Goal: Task Accomplishment & Management: Use online tool/utility

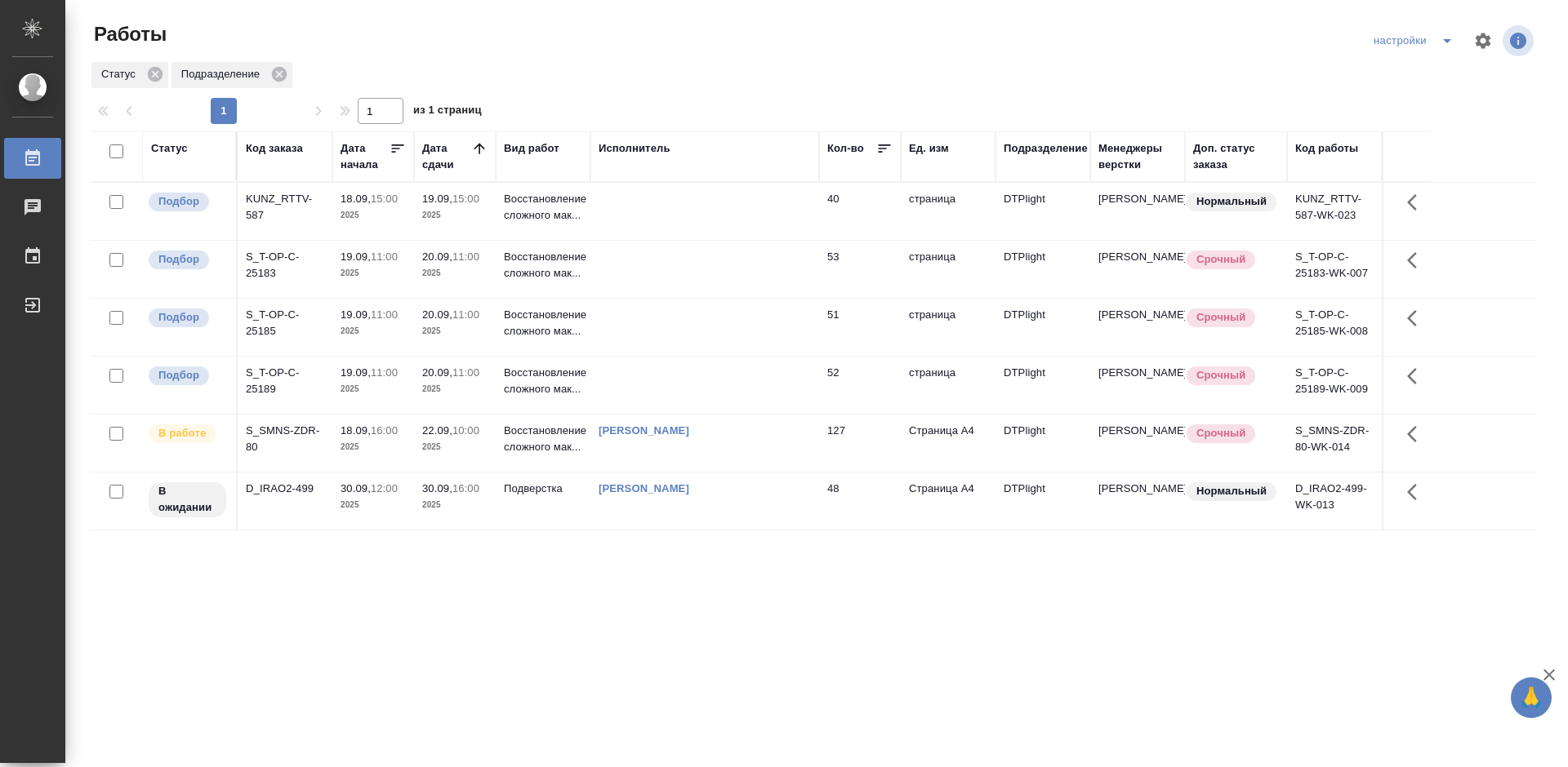
click at [279, 373] on div "S_T-OP-C-25189" at bounding box center [285, 381] width 78 height 33
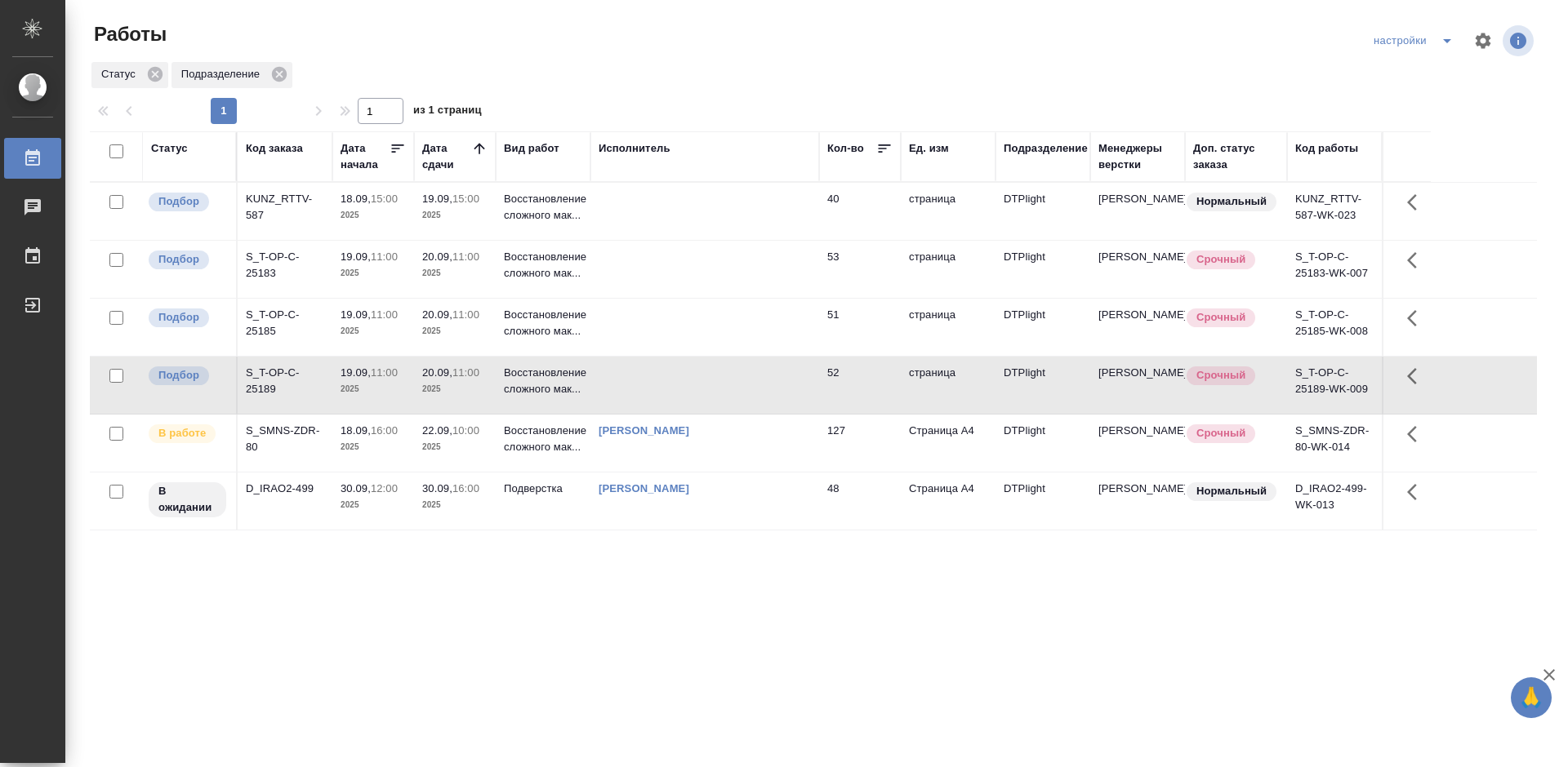
click at [280, 373] on div "S_T-OP-C-25189" at bounding box center [285, 381] width 78 height 33
click at [266, 263] on div "S_T-OP-C-25183" at bounding box center [285, 265] width 78 height 33
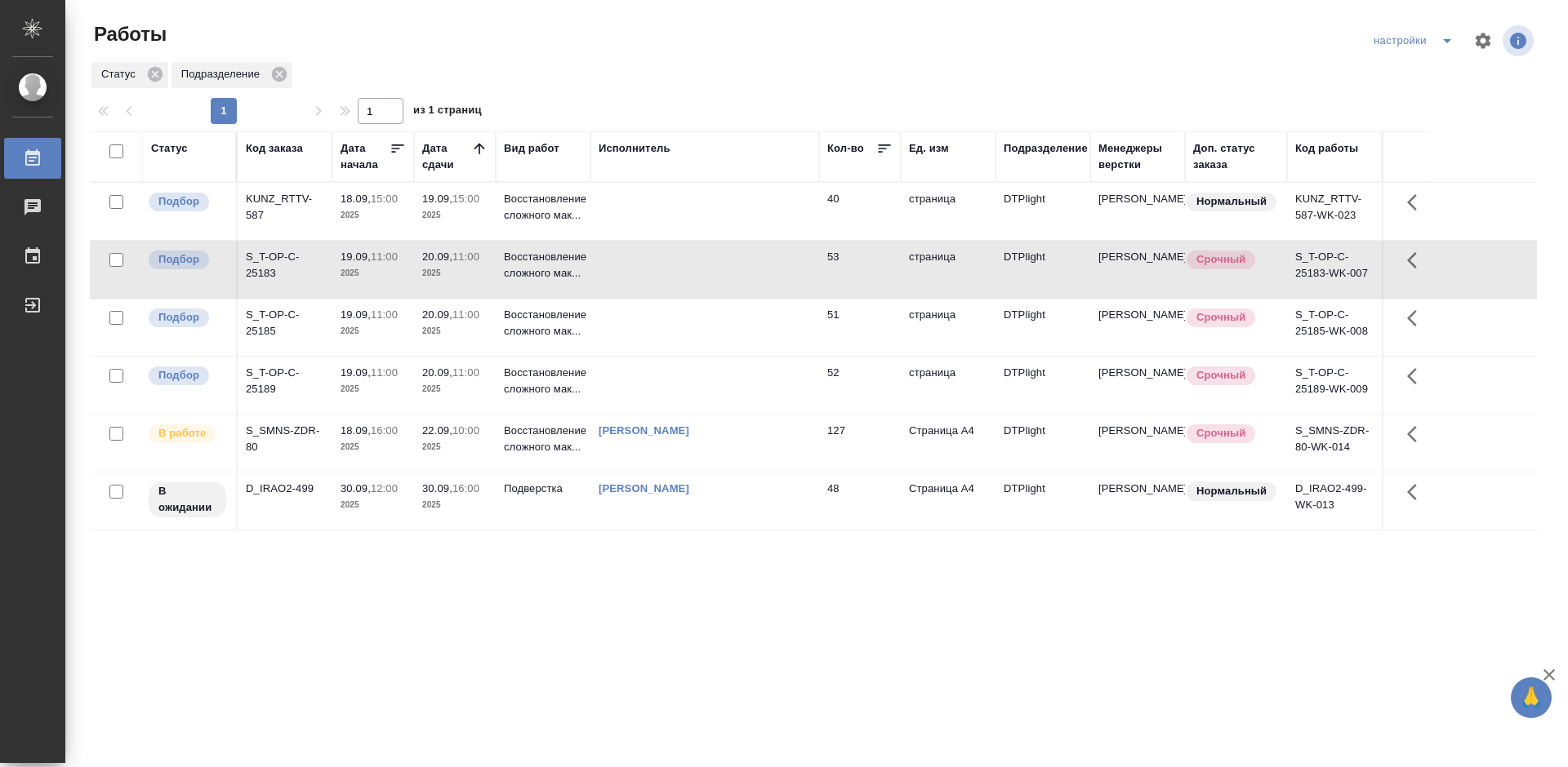
click at [266, 263] on div "S_T-OP-C-25183" at bounding box center [285, 265] width 78 height 33
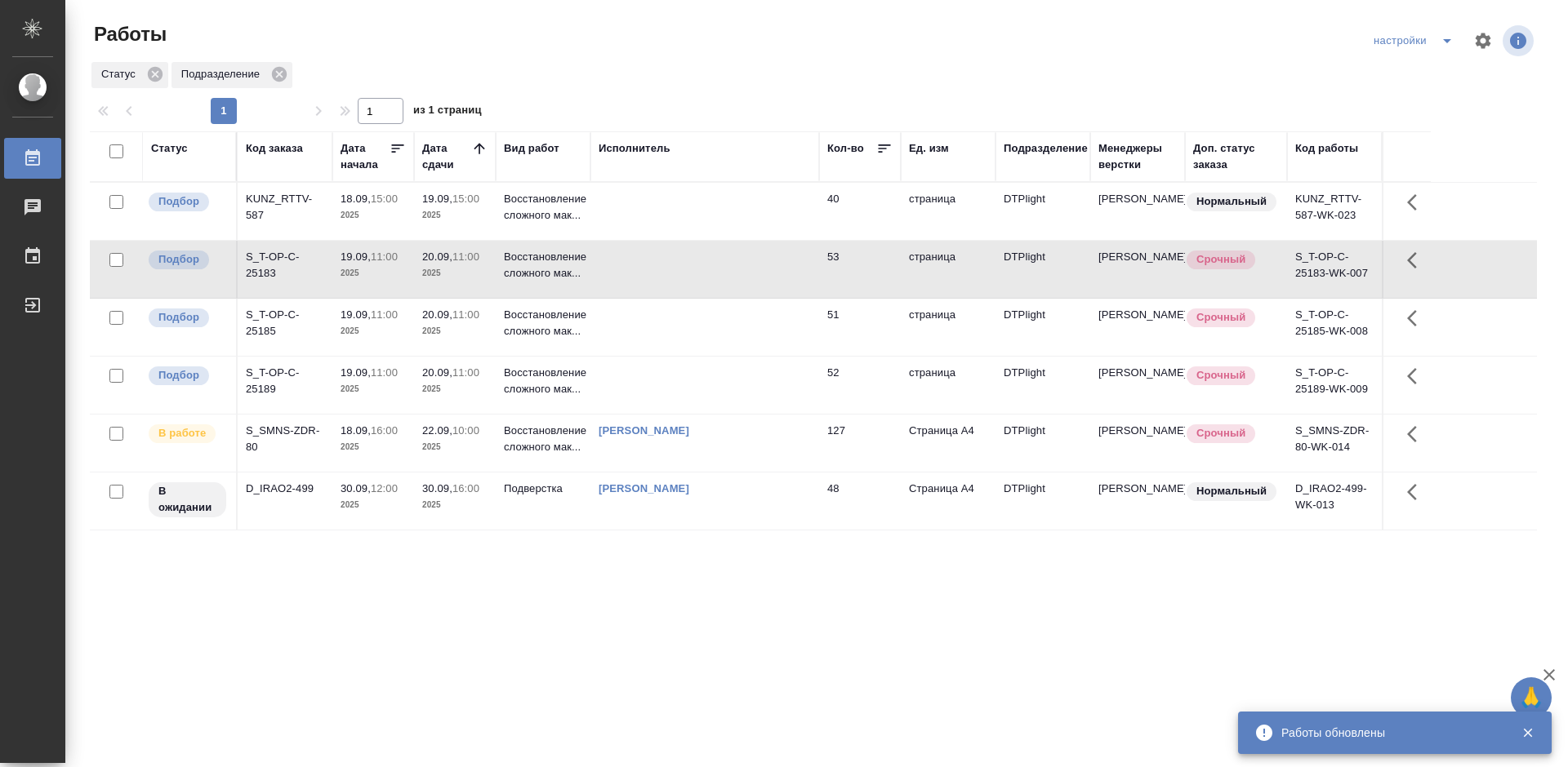
click at [264, 323] on div "S_T-OP-C-25185" at bounding box center [285, 323] width 78 height 33
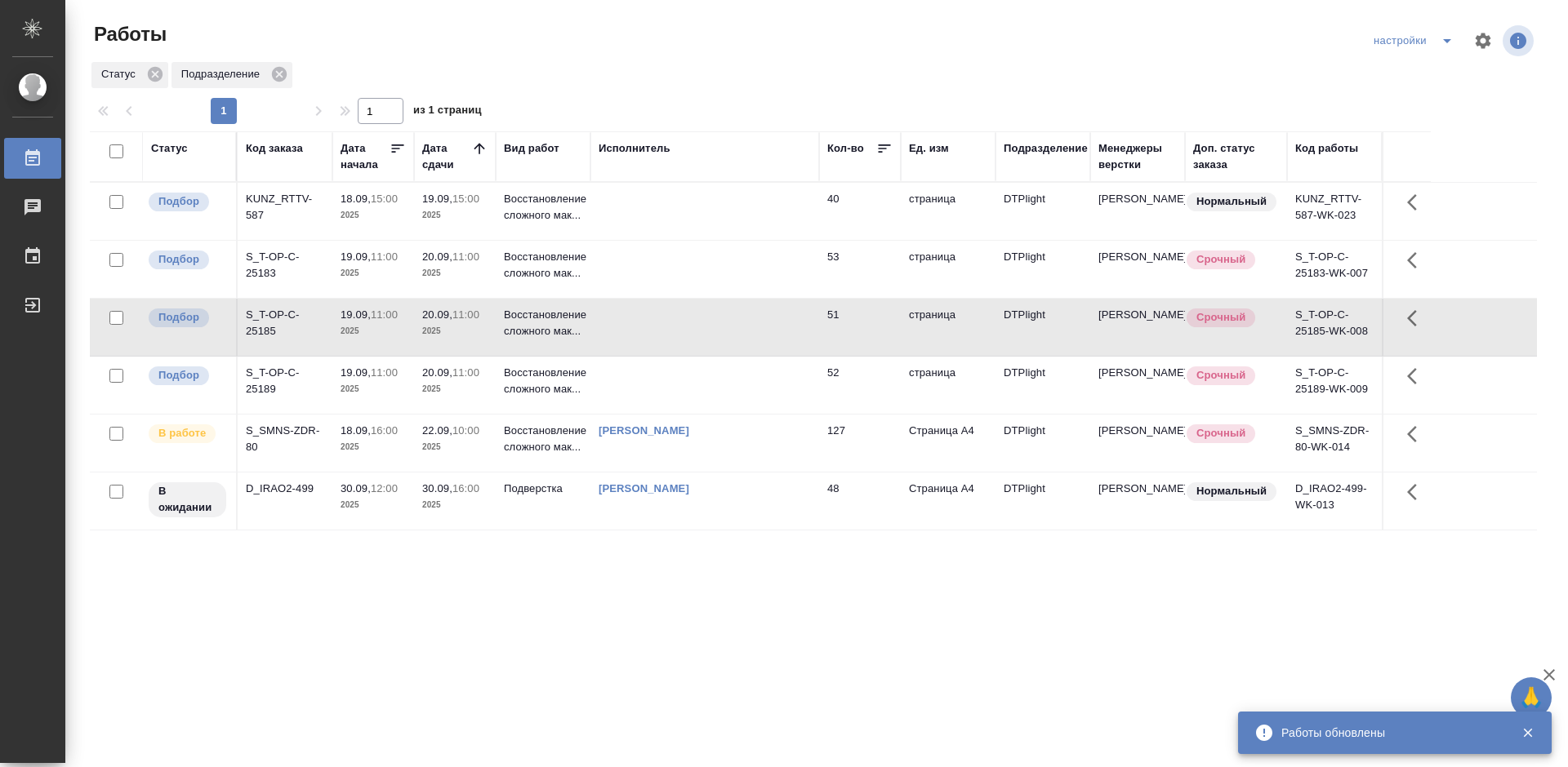
click at [264, 323] on div "S_T-OP-C-25185" at bounding box center [285, 323] width 78 height 33
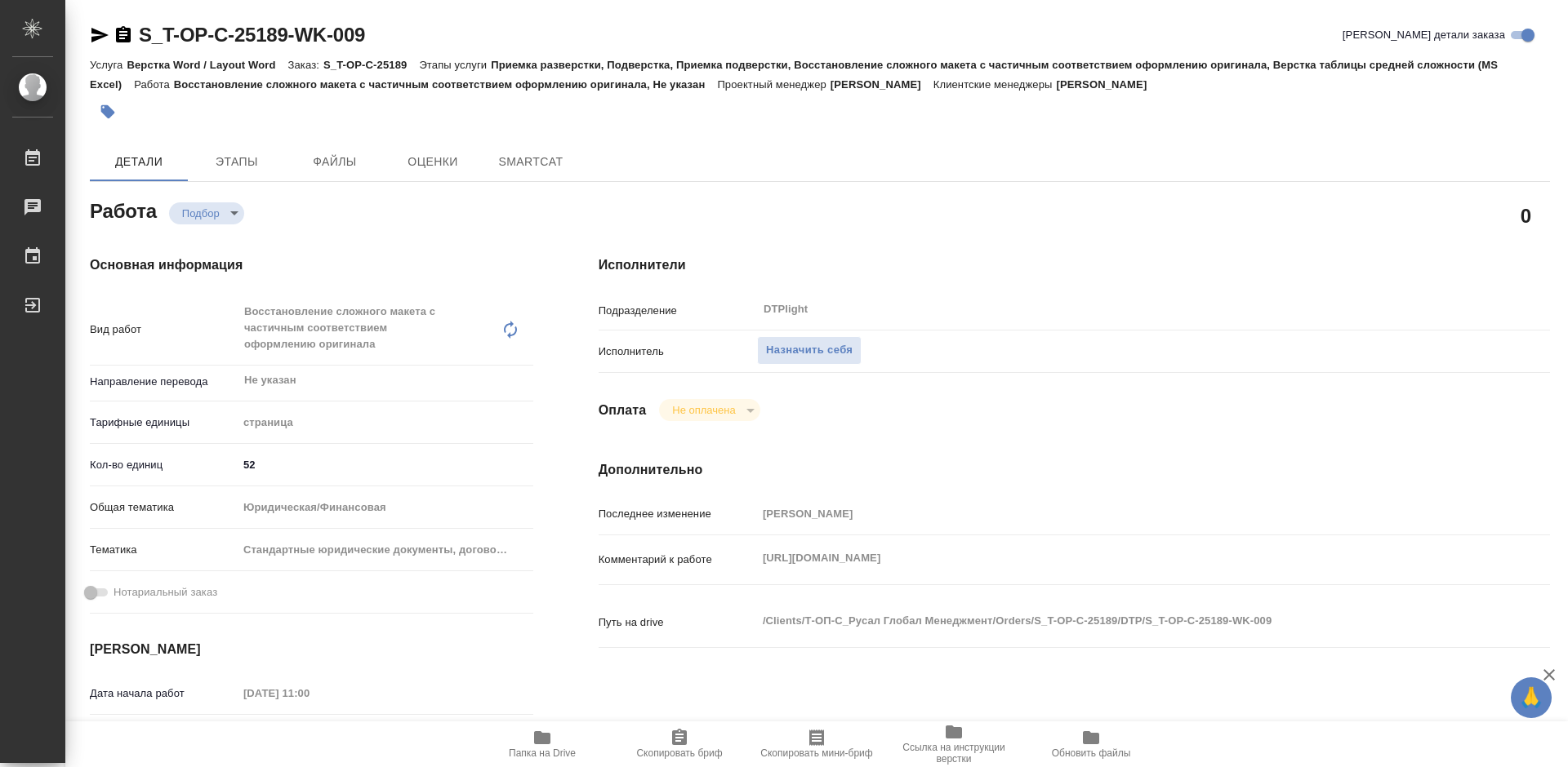
type textarea "x"
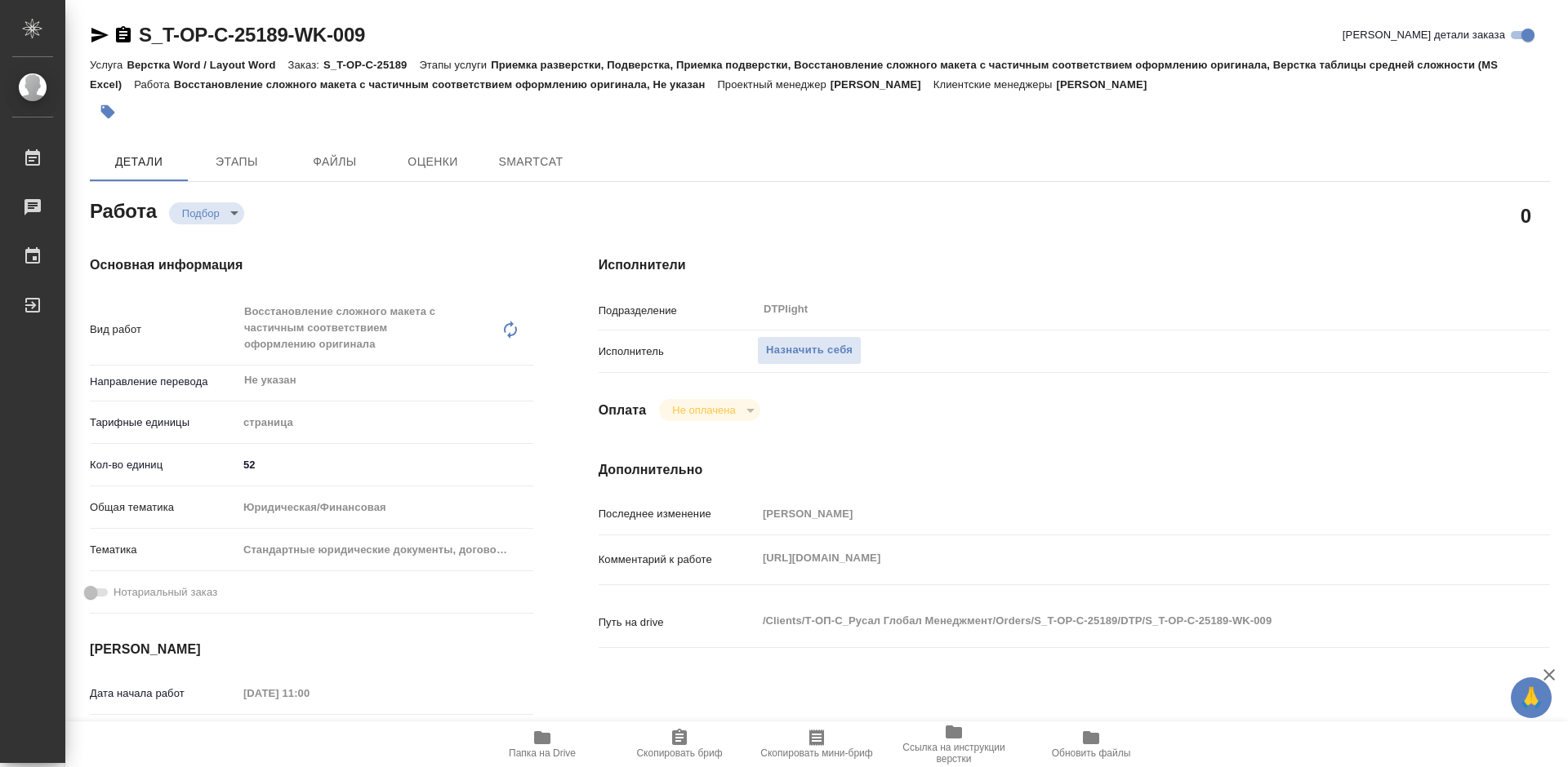
type textarea "x"
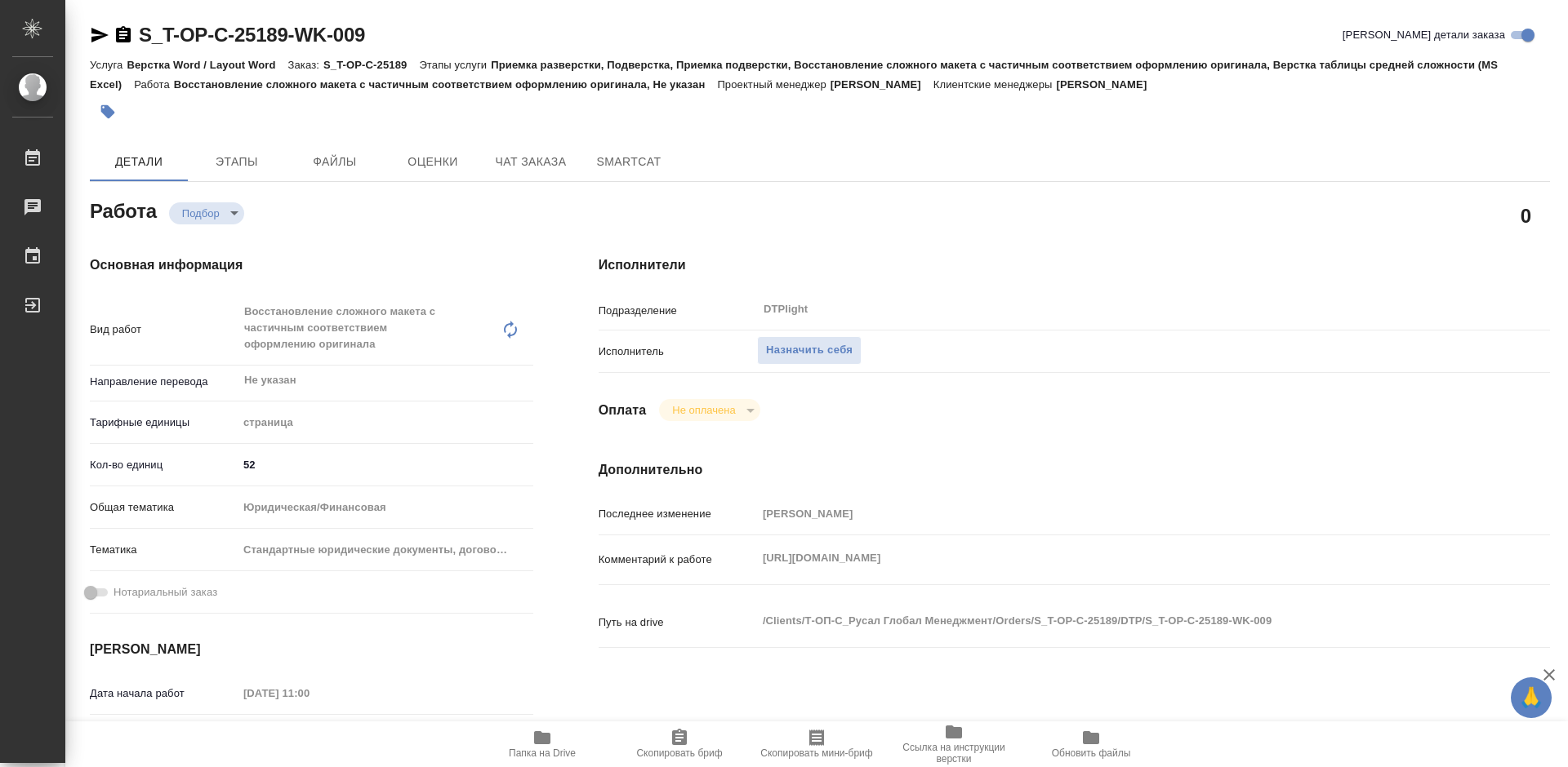
type textarea "x"
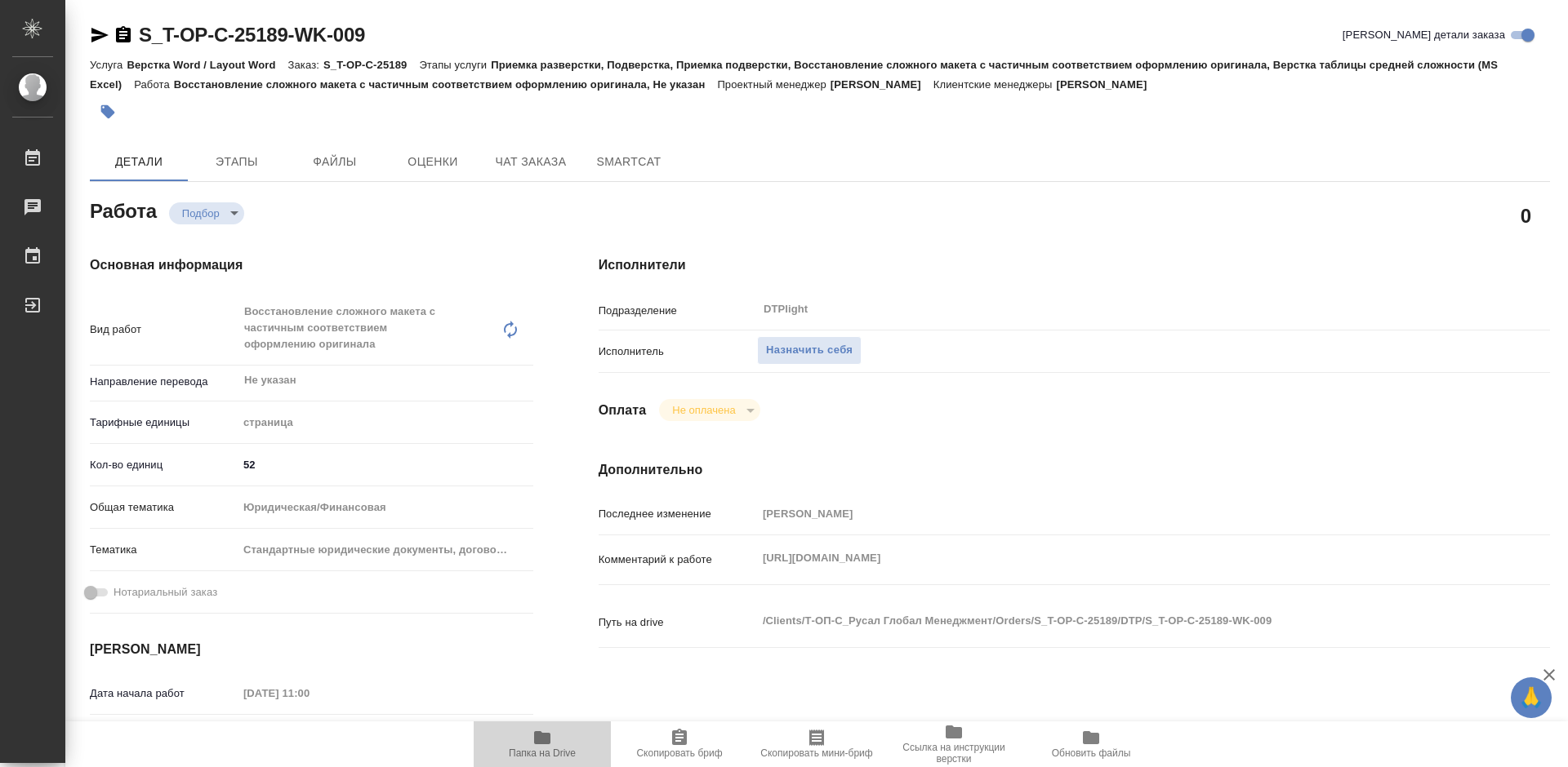
click at [557, 738] on span "Папка на Drive" at bounding box center [542, 743] width 118 height 31
type textarea "x"
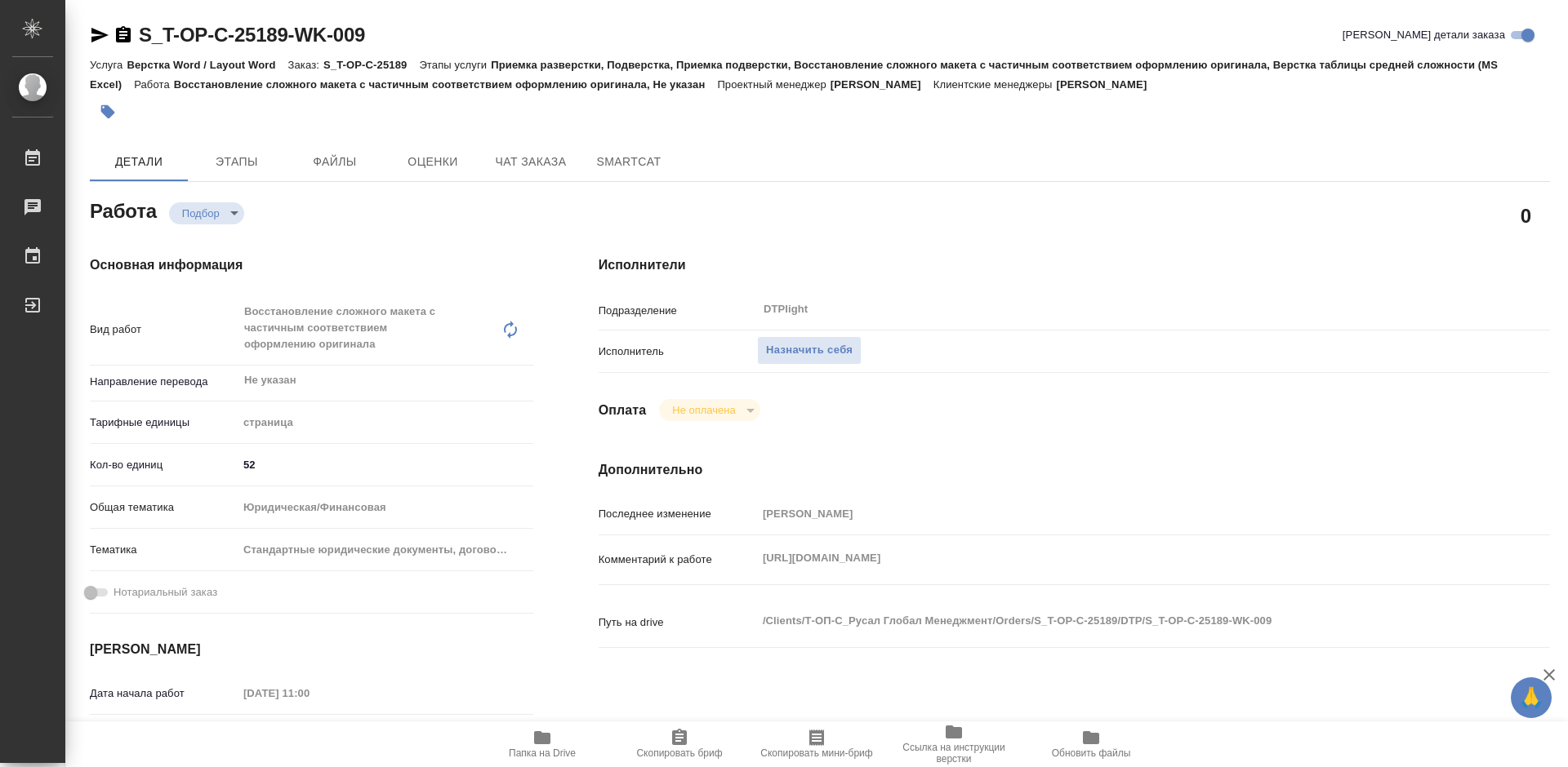
type textarea "x"
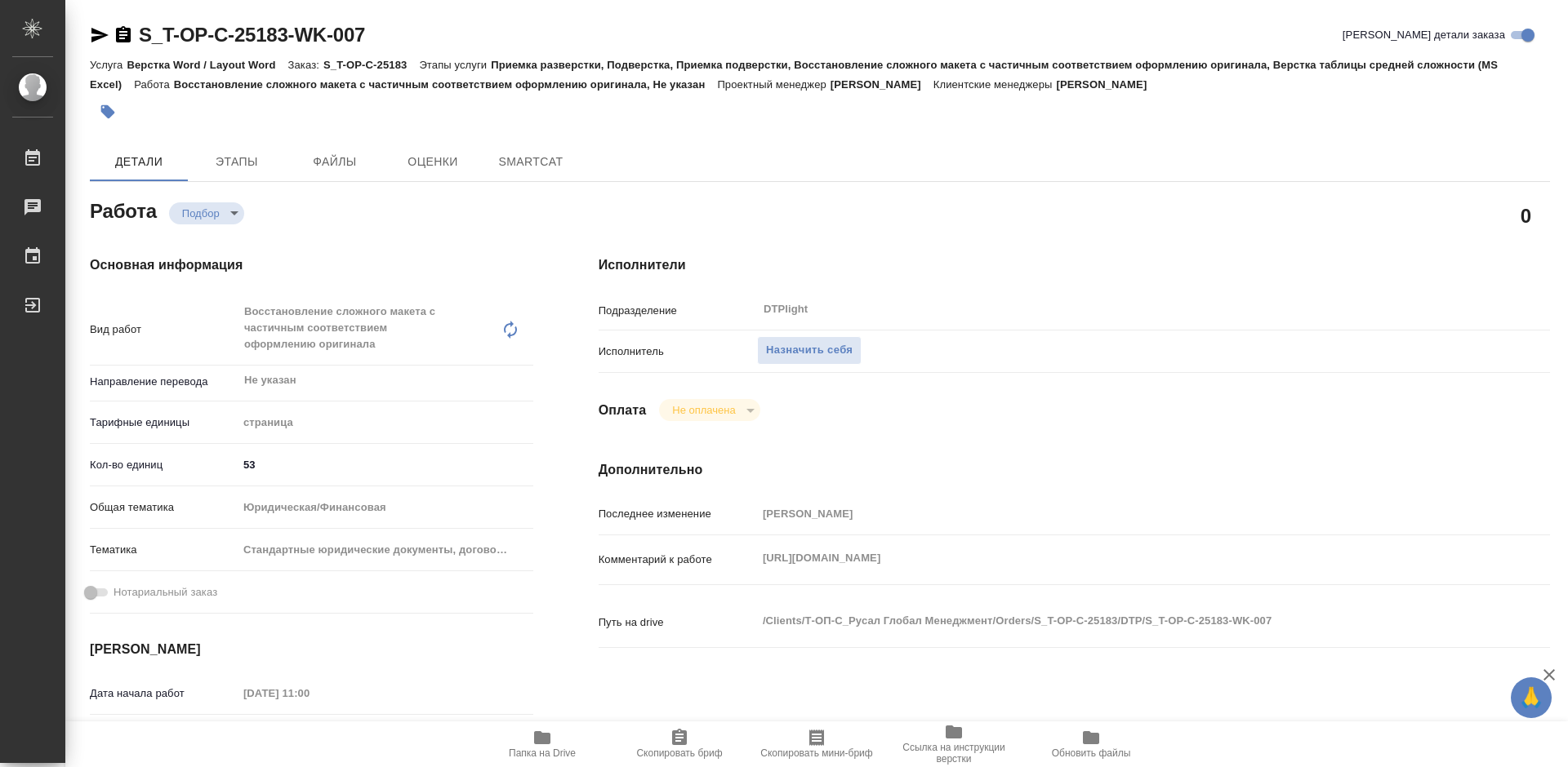
type textarea "x"
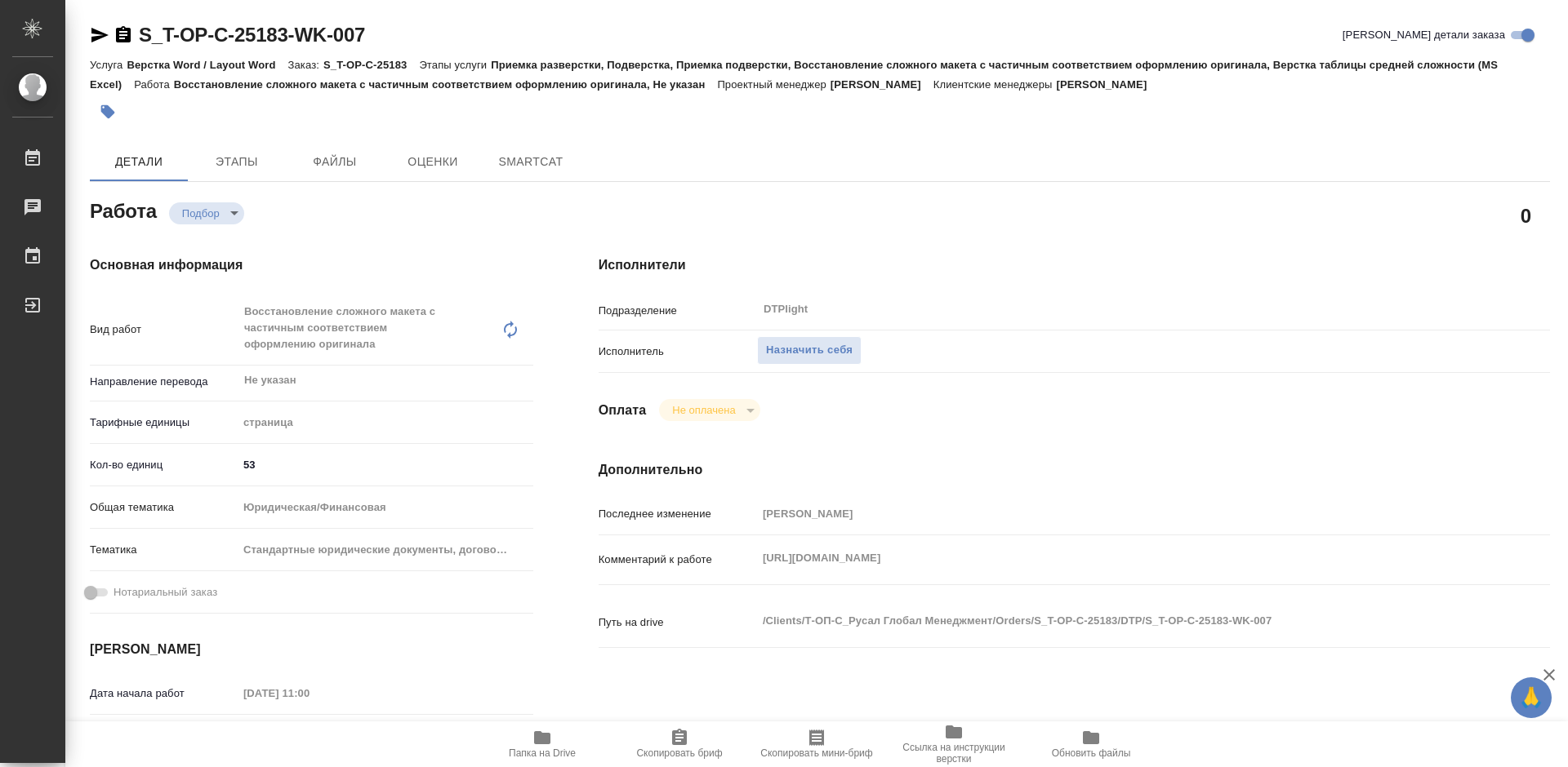
type textarea "x"
click at [535, 746] on icon "button" at bounding box center [542, 737] width 19 height 19
type textarea "x"
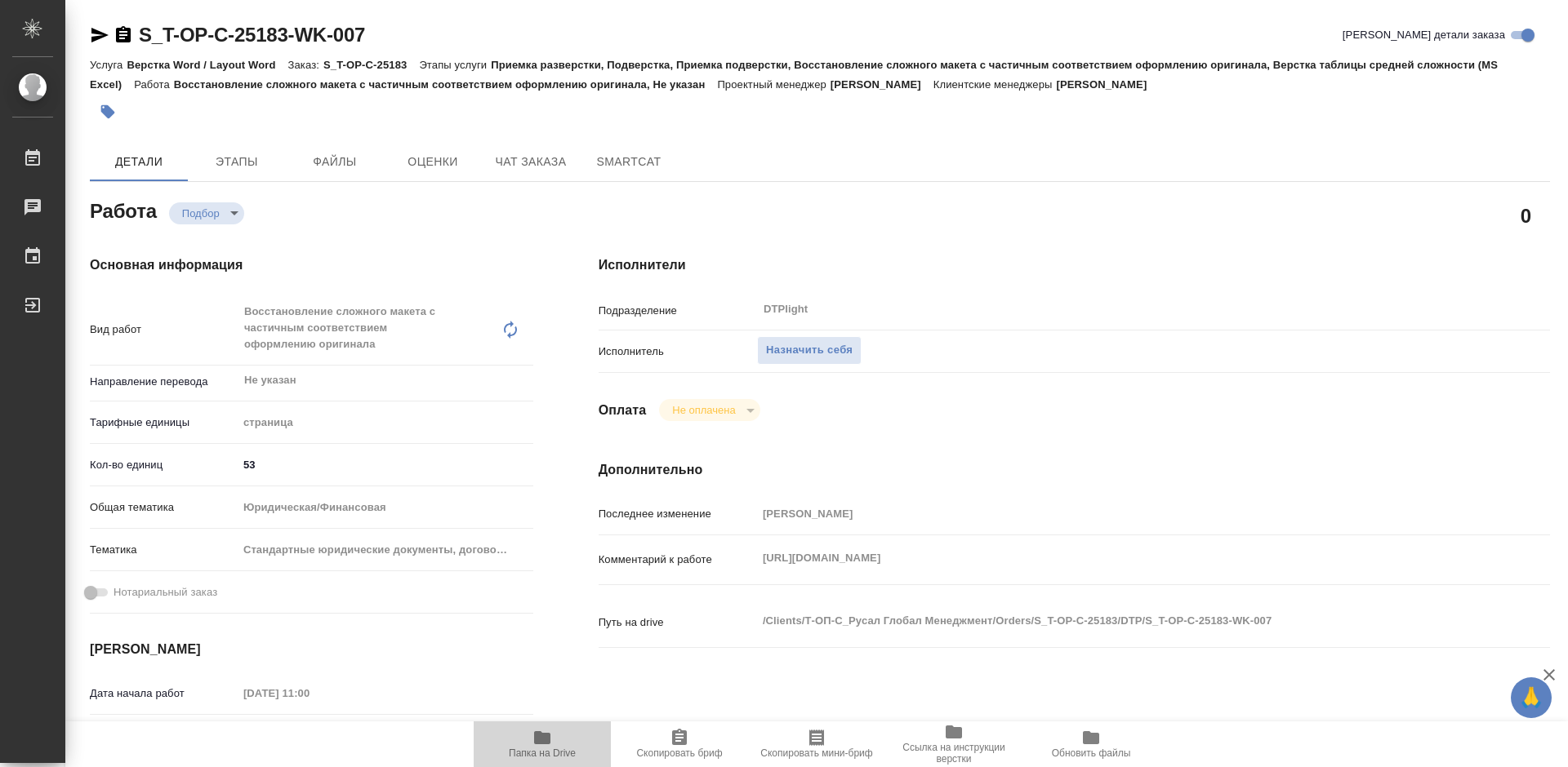
type textarea "x"
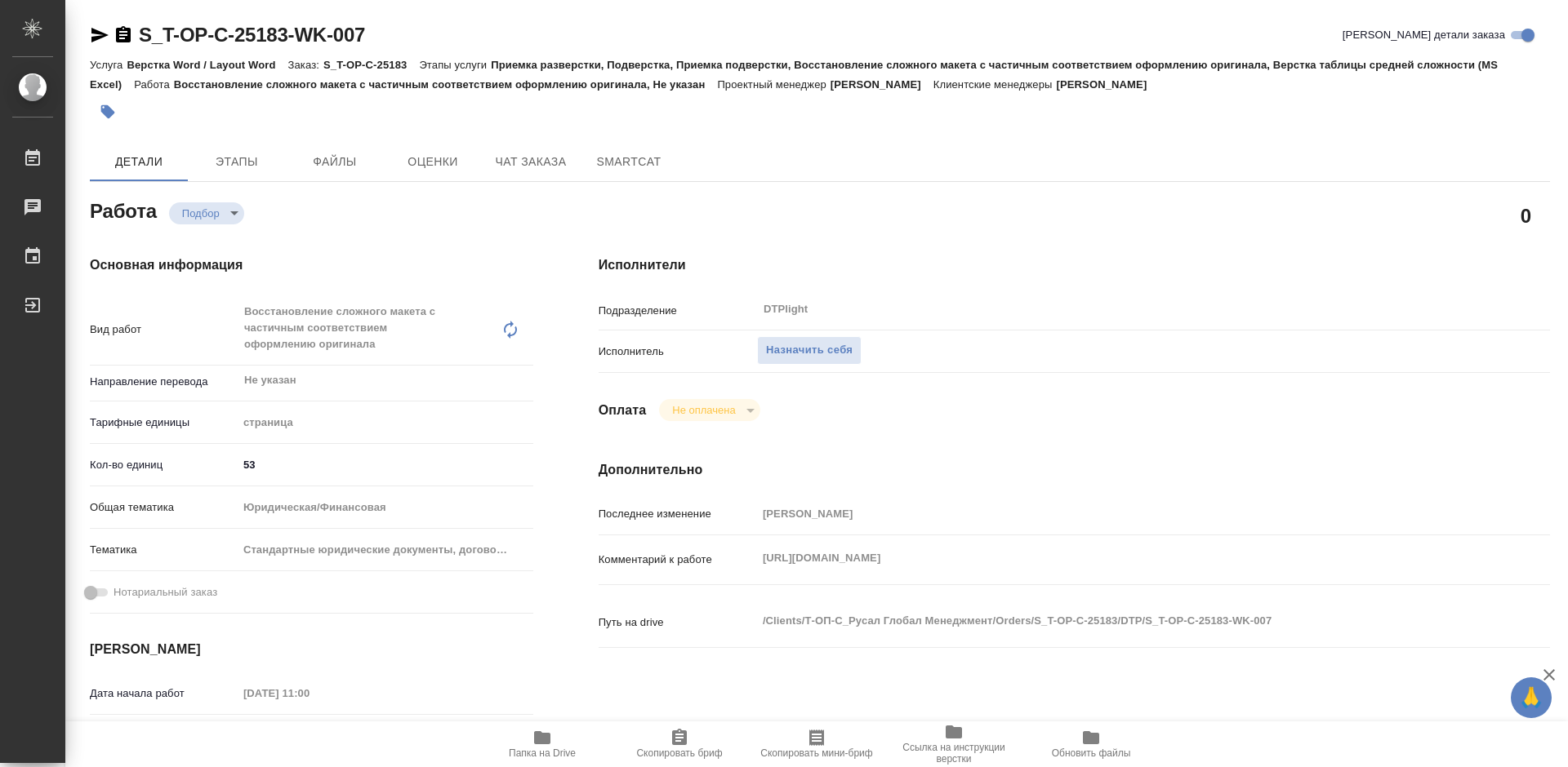
type textarea "x"
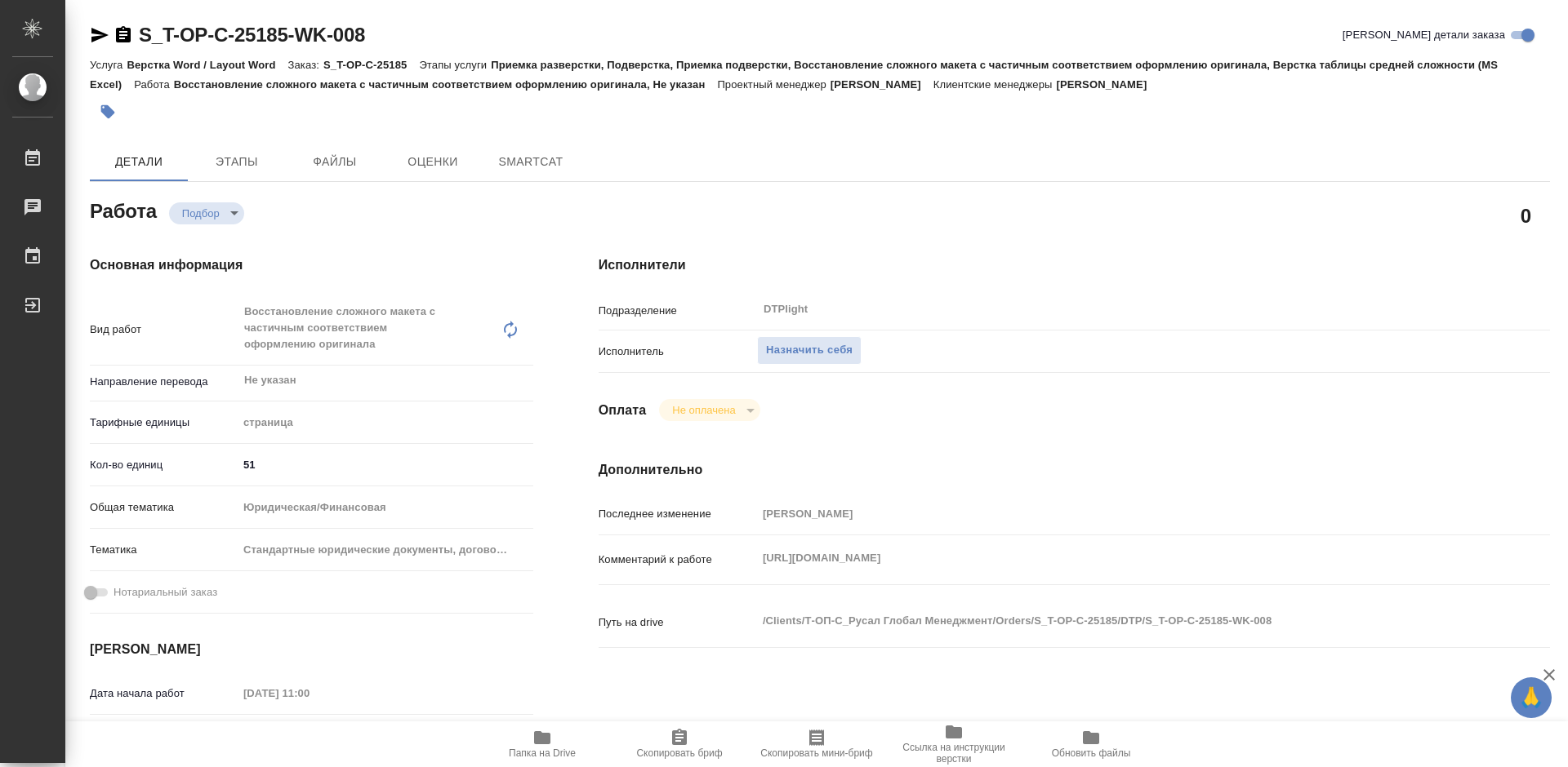
type textarea "x"
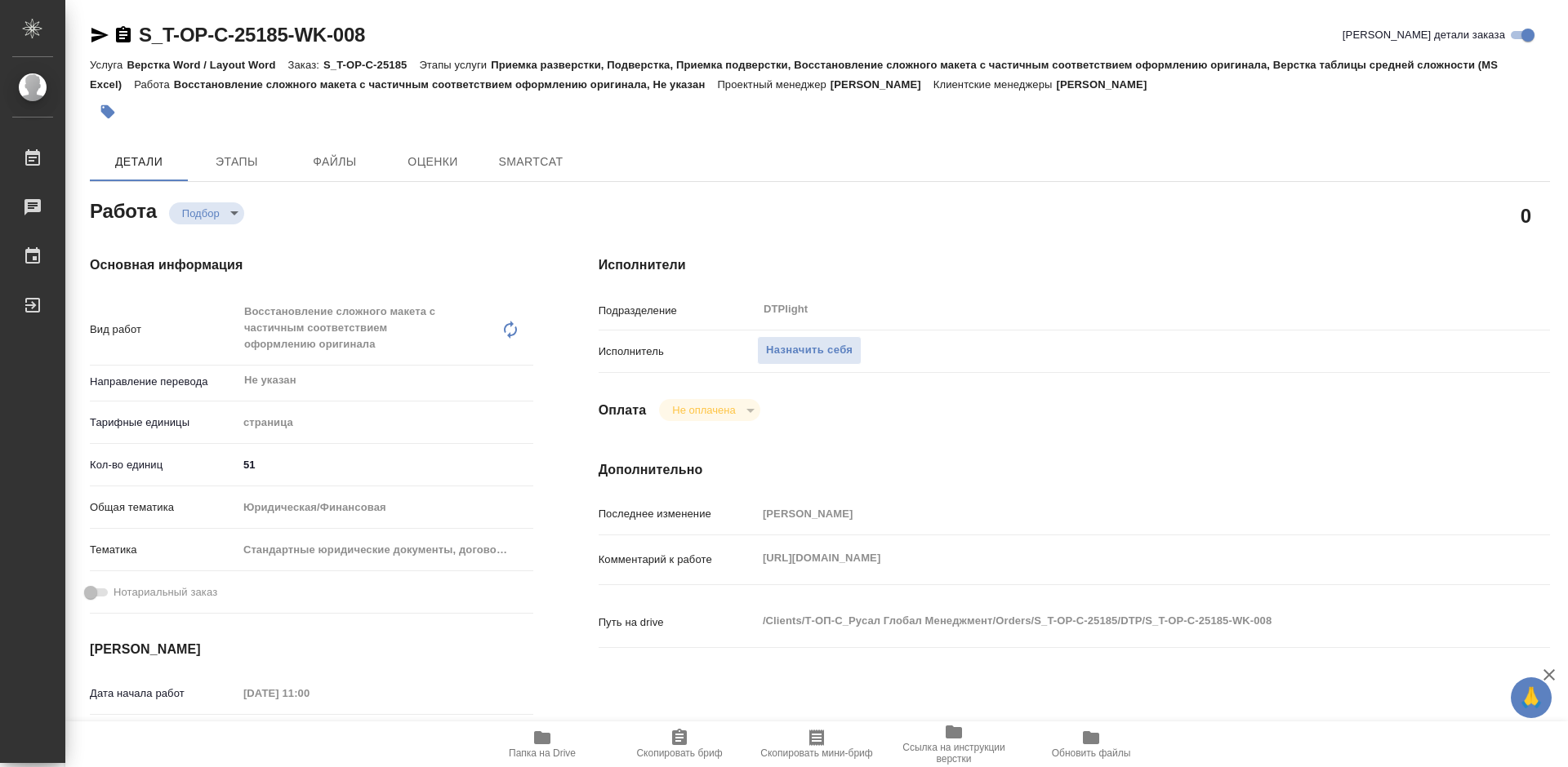
type textarea "x"
click at [558, 747] on span "Папка на Drive" at bounding box center [542, 743] width 118 height 31
type textarea "x"
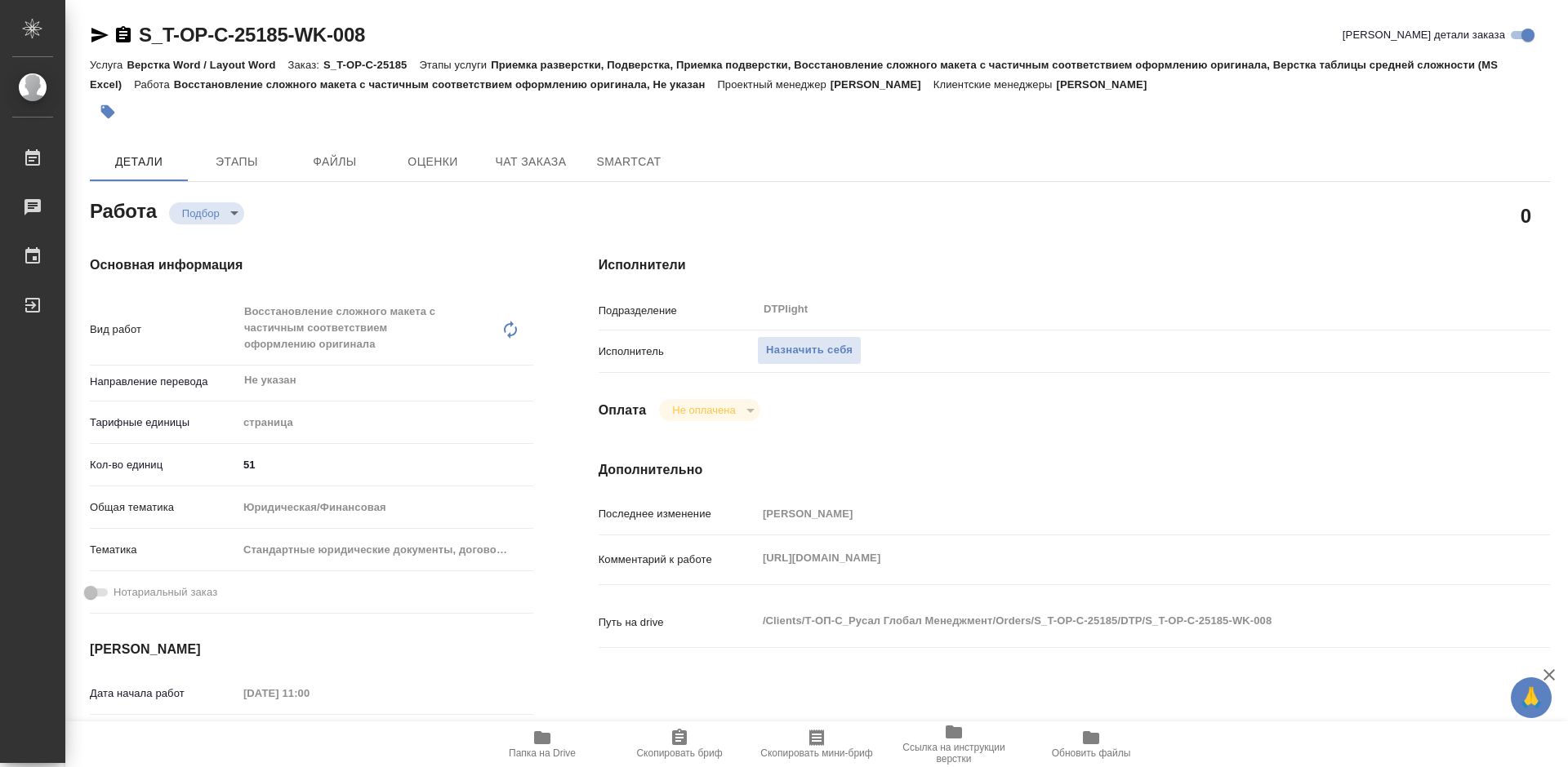
type textarea "x"
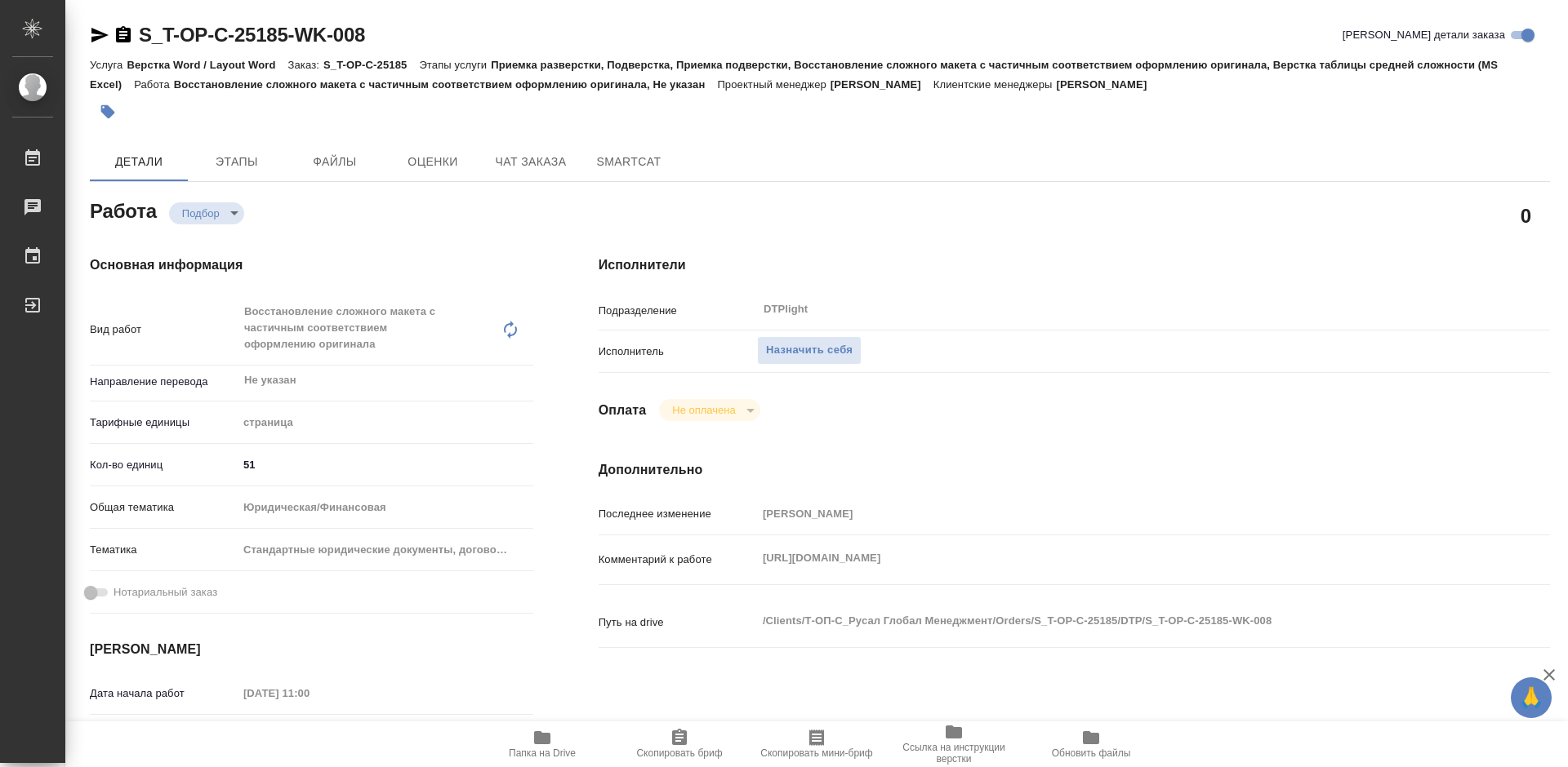
type textarea "x"
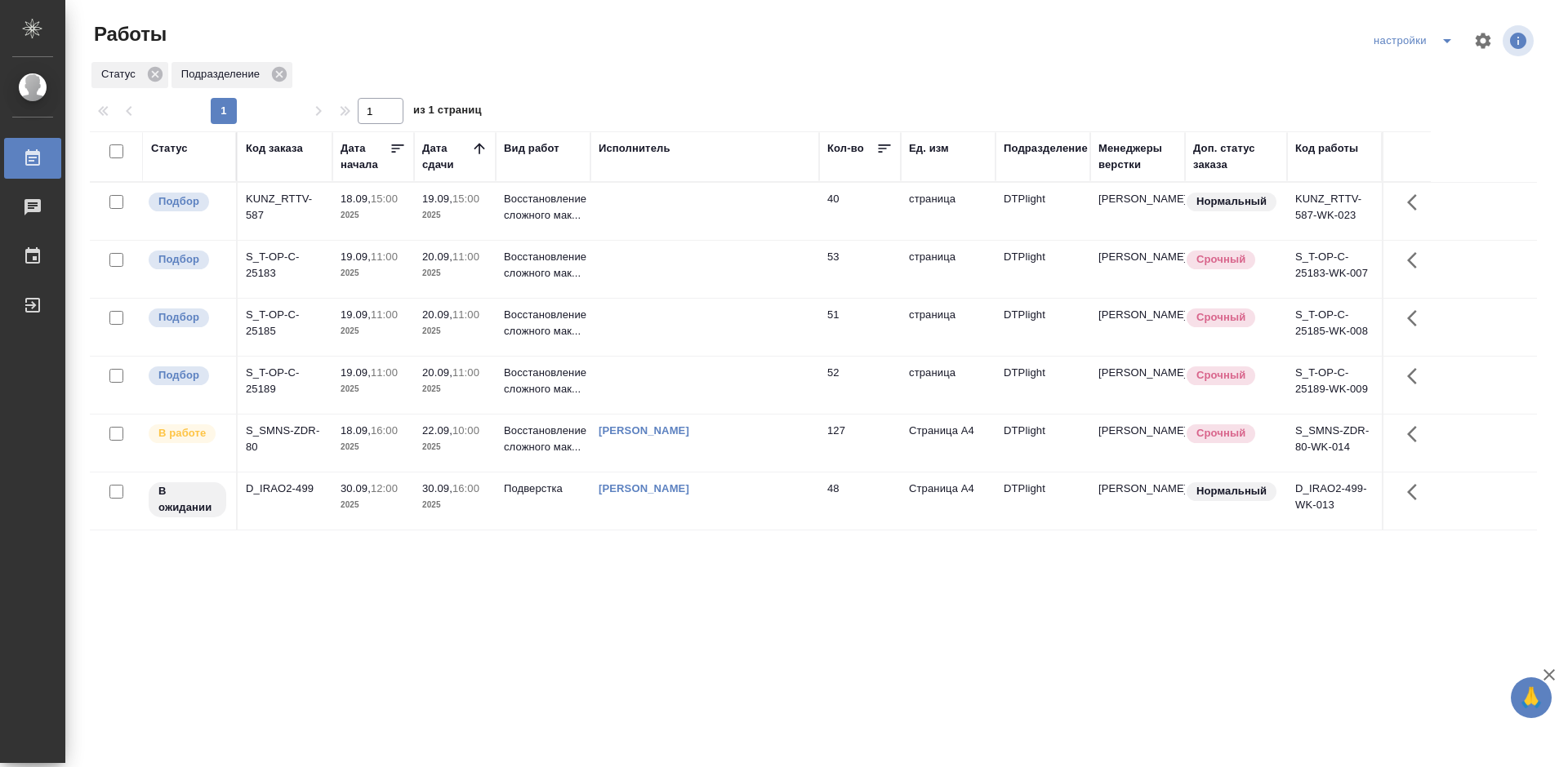
click at [710, 664] on div "Статус Код заказа Дата начала Дата сдачи Вид работ Исполнитель Кол-во Ед. изм П…" at bounding box center [813, 425] width 1447 height 588
click at [273, 368] on div "S_T-OP-C-25189" at bounding box center [285, 381] width 78 height 33
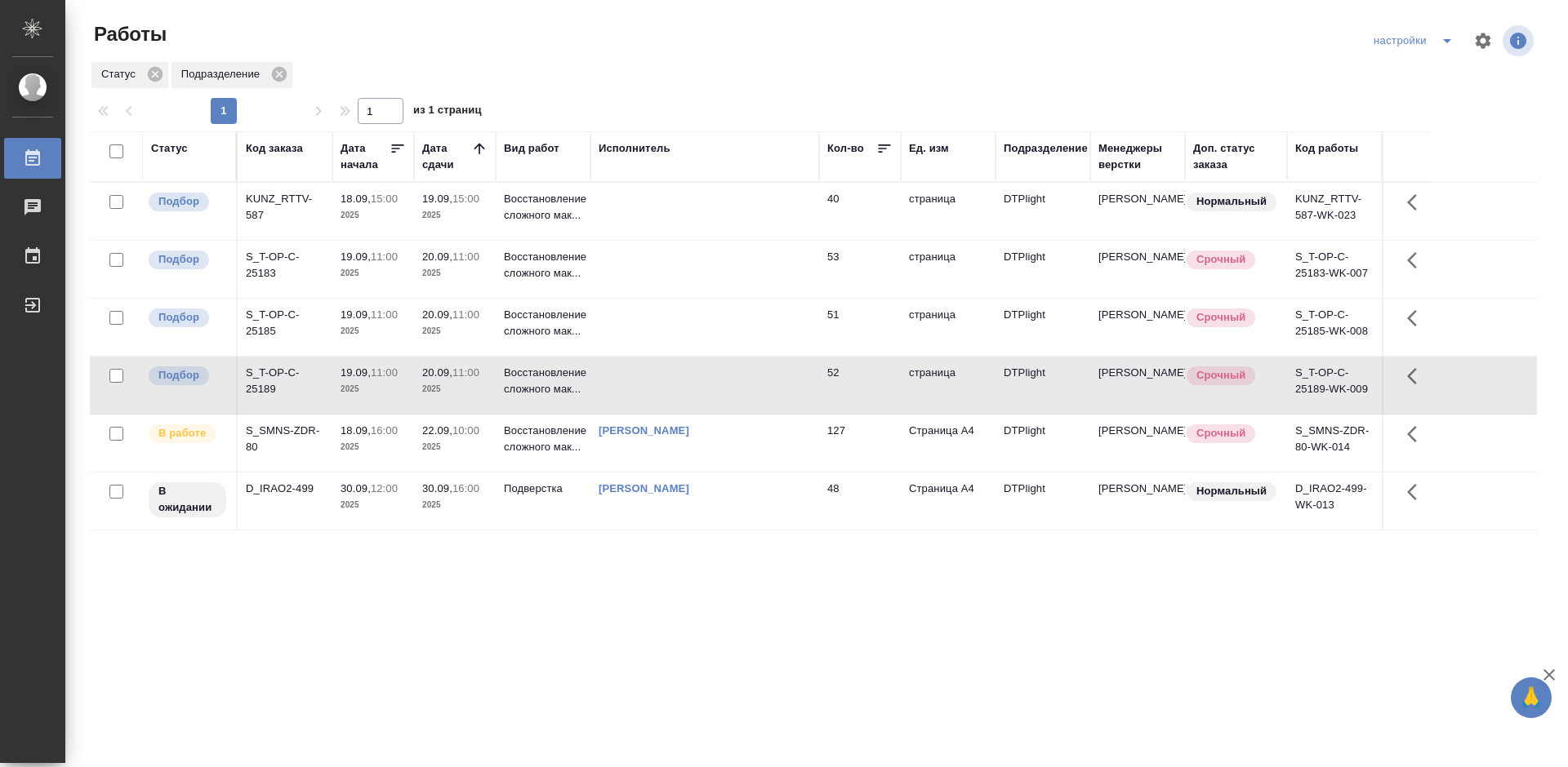
click at [273, 368] on div "S_T-OP-C-25189" at bounding box center [285, 381] width 78 height 33
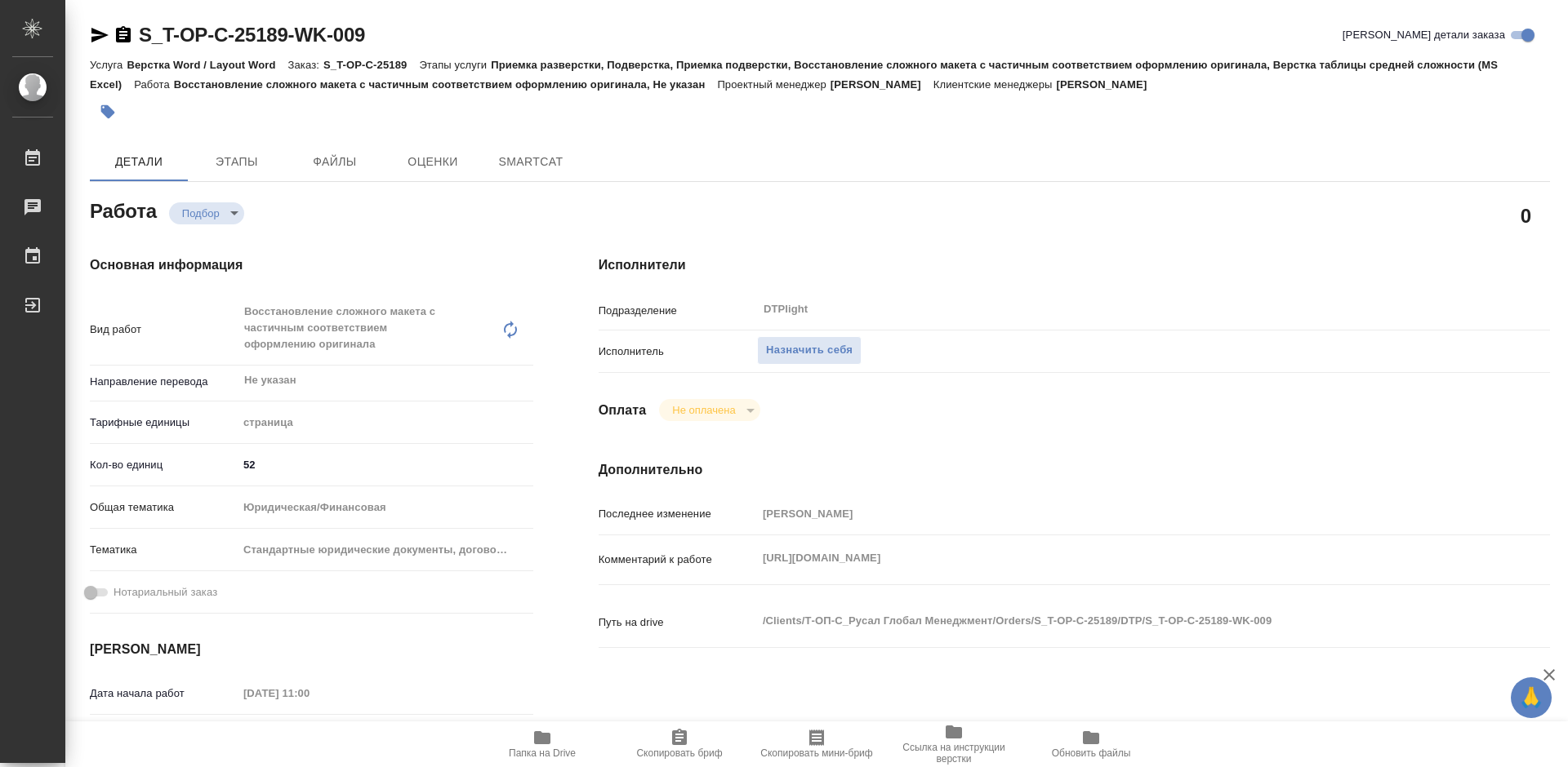
type textarea "x"
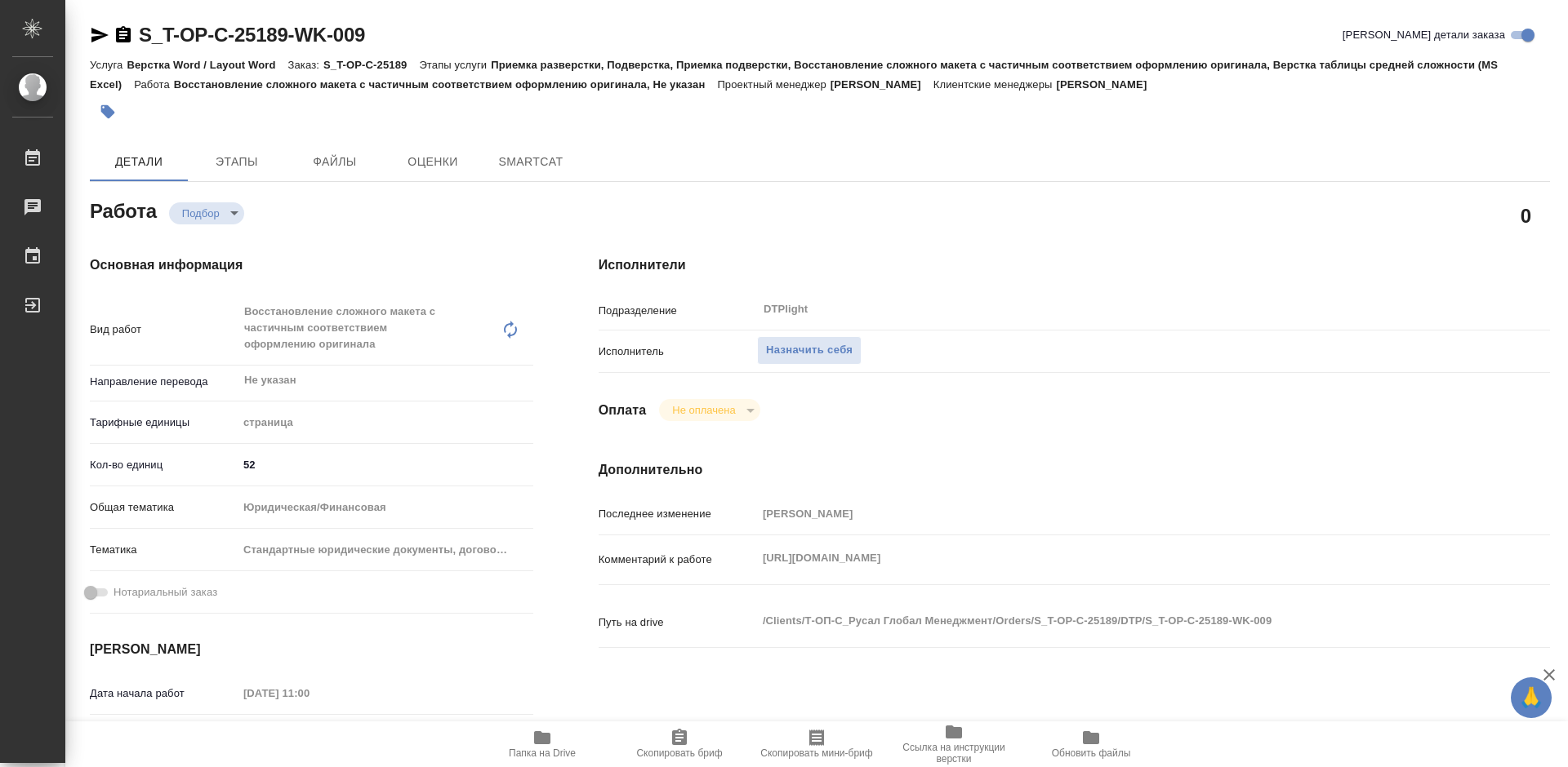
type textarea "x"
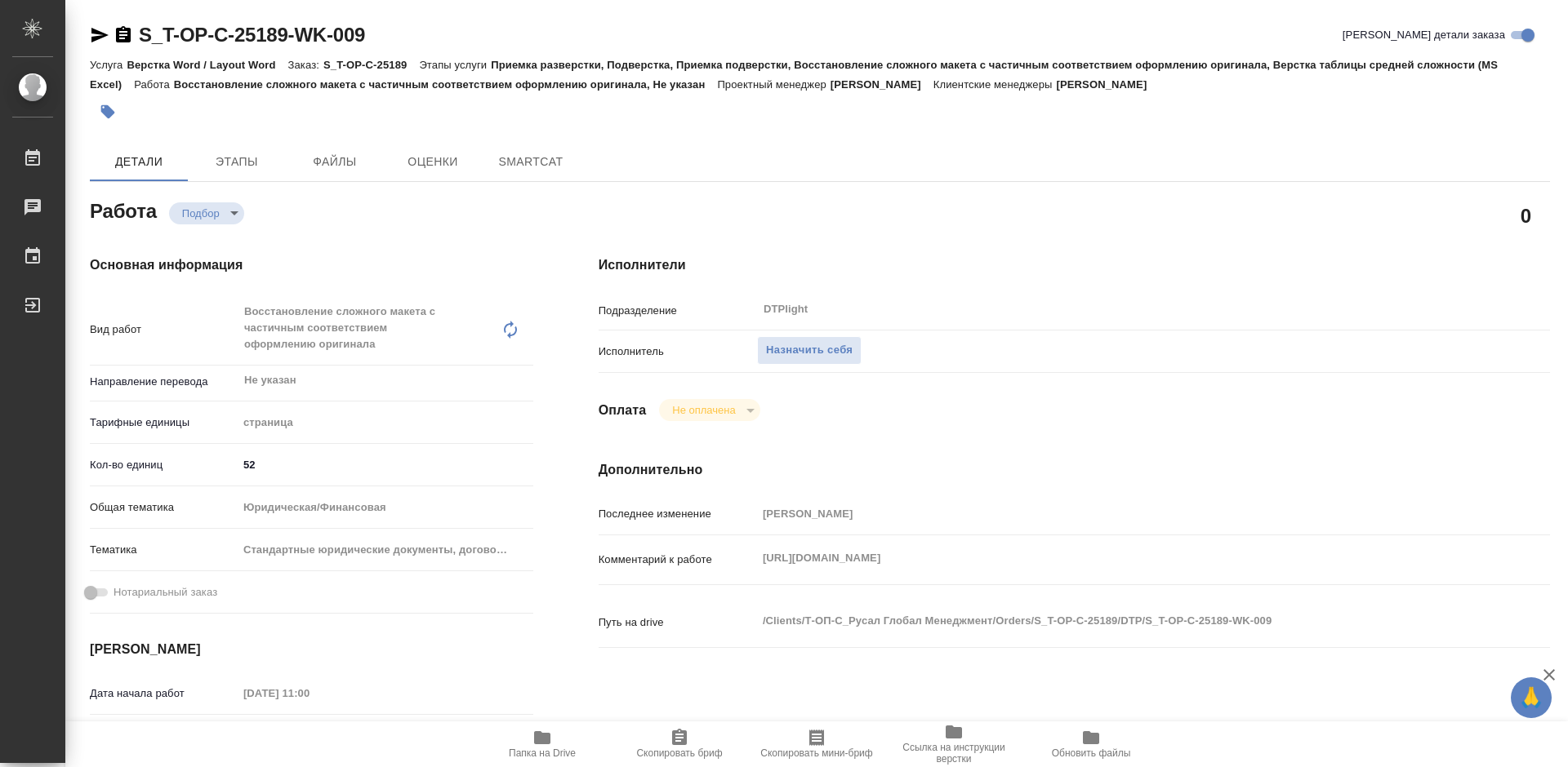
type textarea "x"
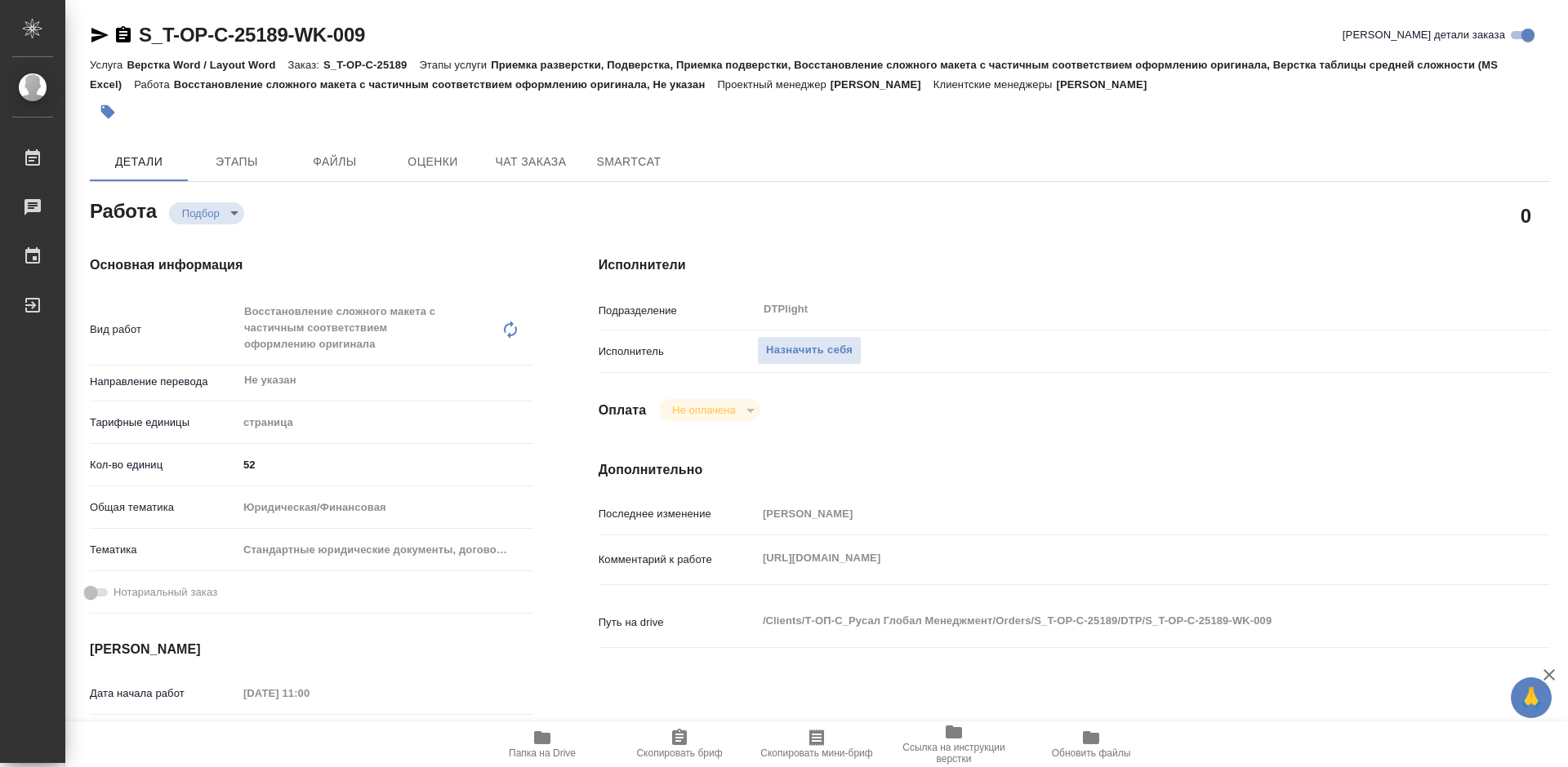
type textarea "x"
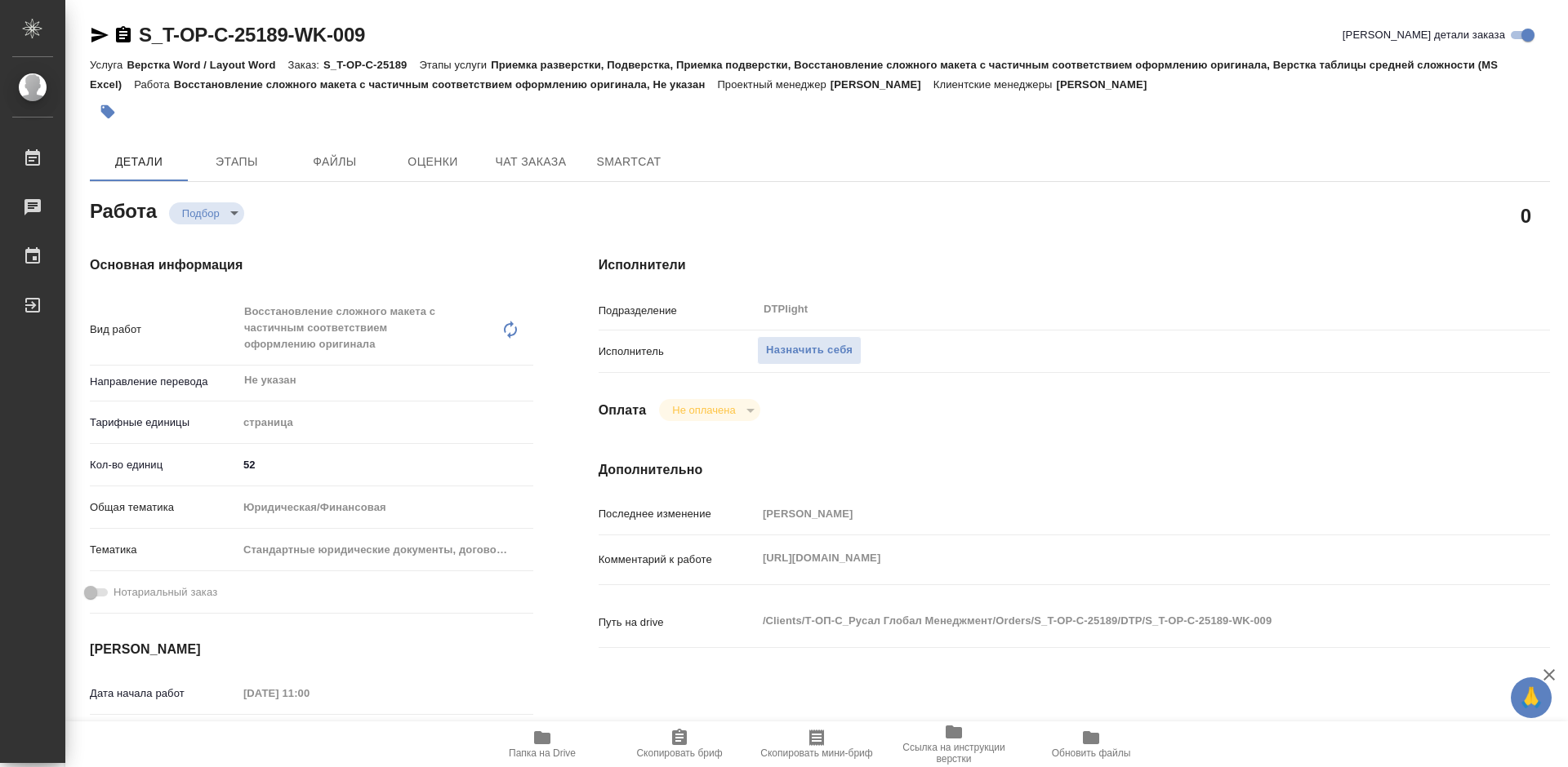
type textarea "x"
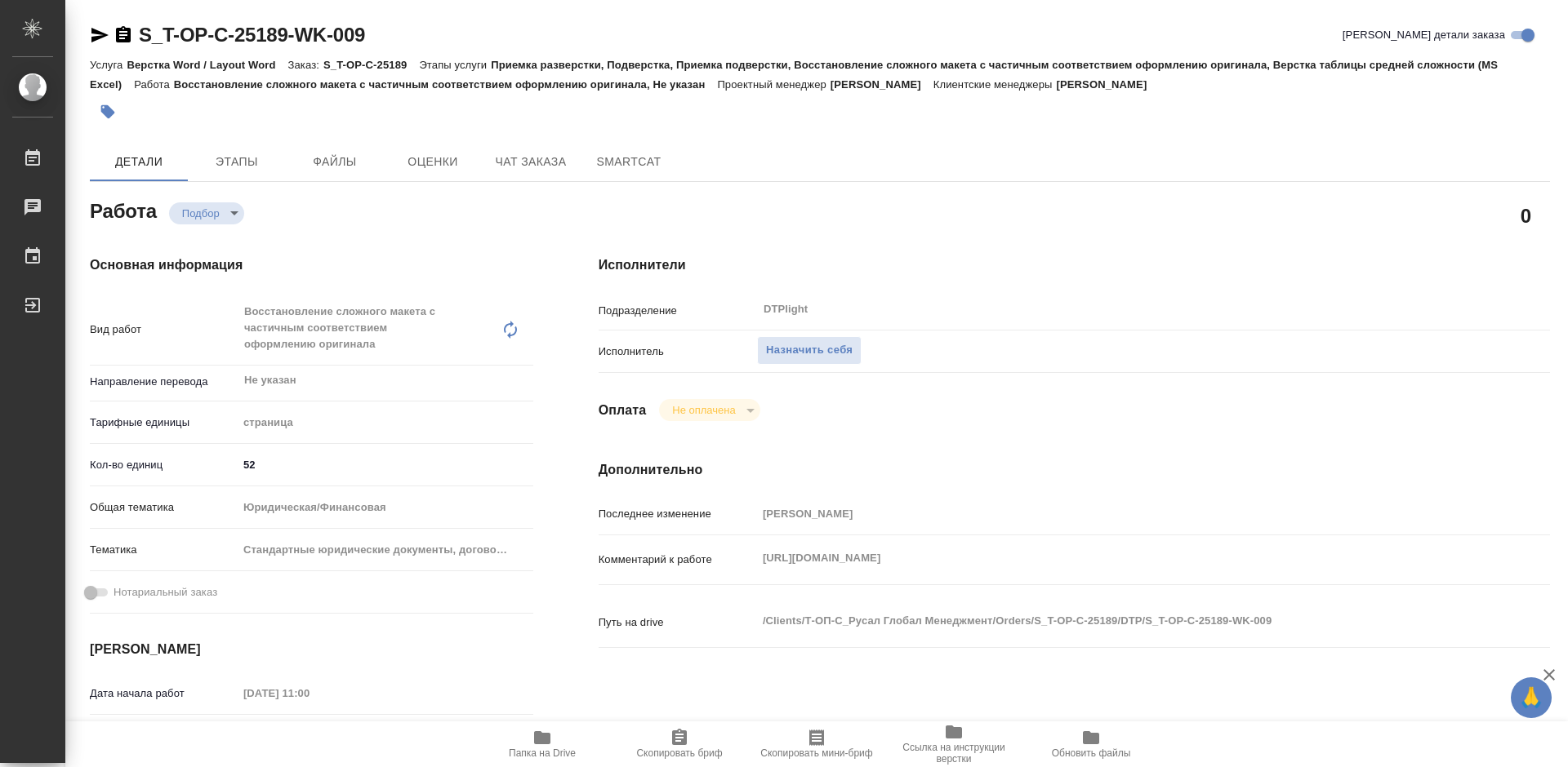
click at [540, 737] on icon "button" at bounding box center [543, 738] width 17 height 13
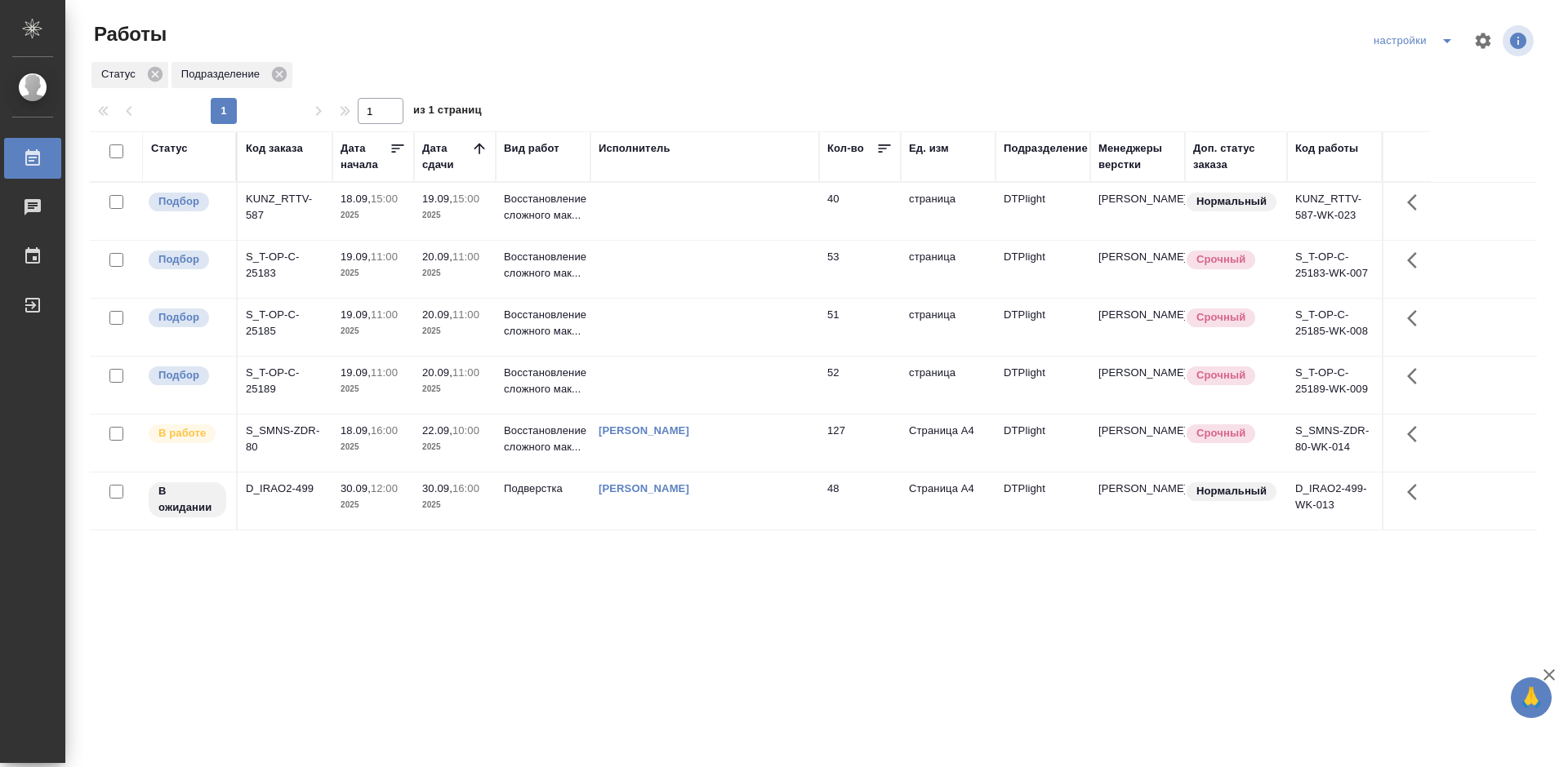
click at [647, 670] on div "Статус Код заказа Дата начала Дата сдачи Вид работ Исполнитель Кол-во Ед. изм П…" at bounding box center [813, 425] width 1447 height 588
click at [648, 653] on div "Статус Код заказа Дата начала Дата сдачи Вид работ Исполнитель Кол-во Ед. изм П…" at bounding box center [813, 425] width 1447 height 588
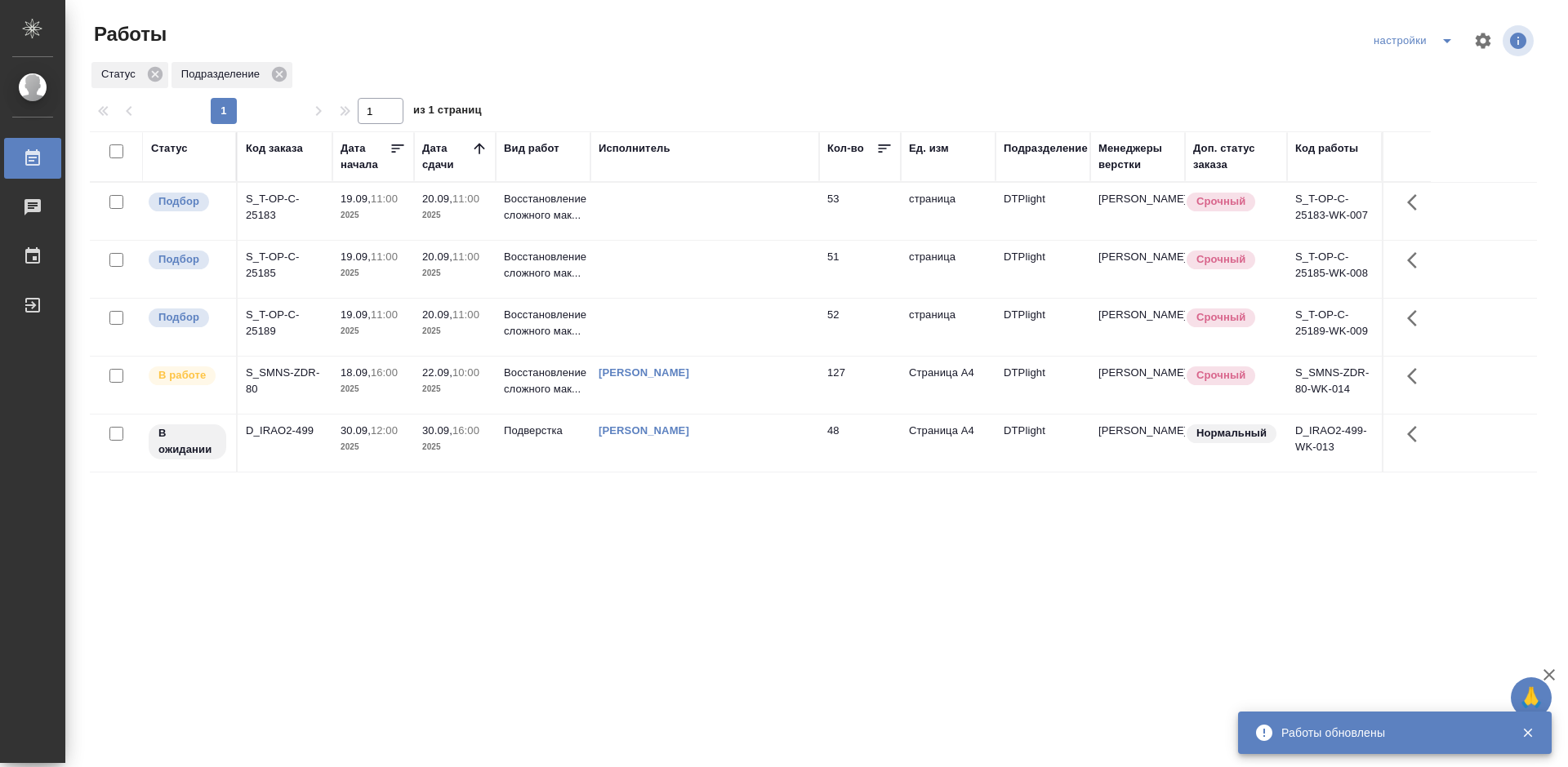
click at [281, 375] on div "S_SMNS-ZDR-80" at bounding box center [285, 381] width 78 height 33
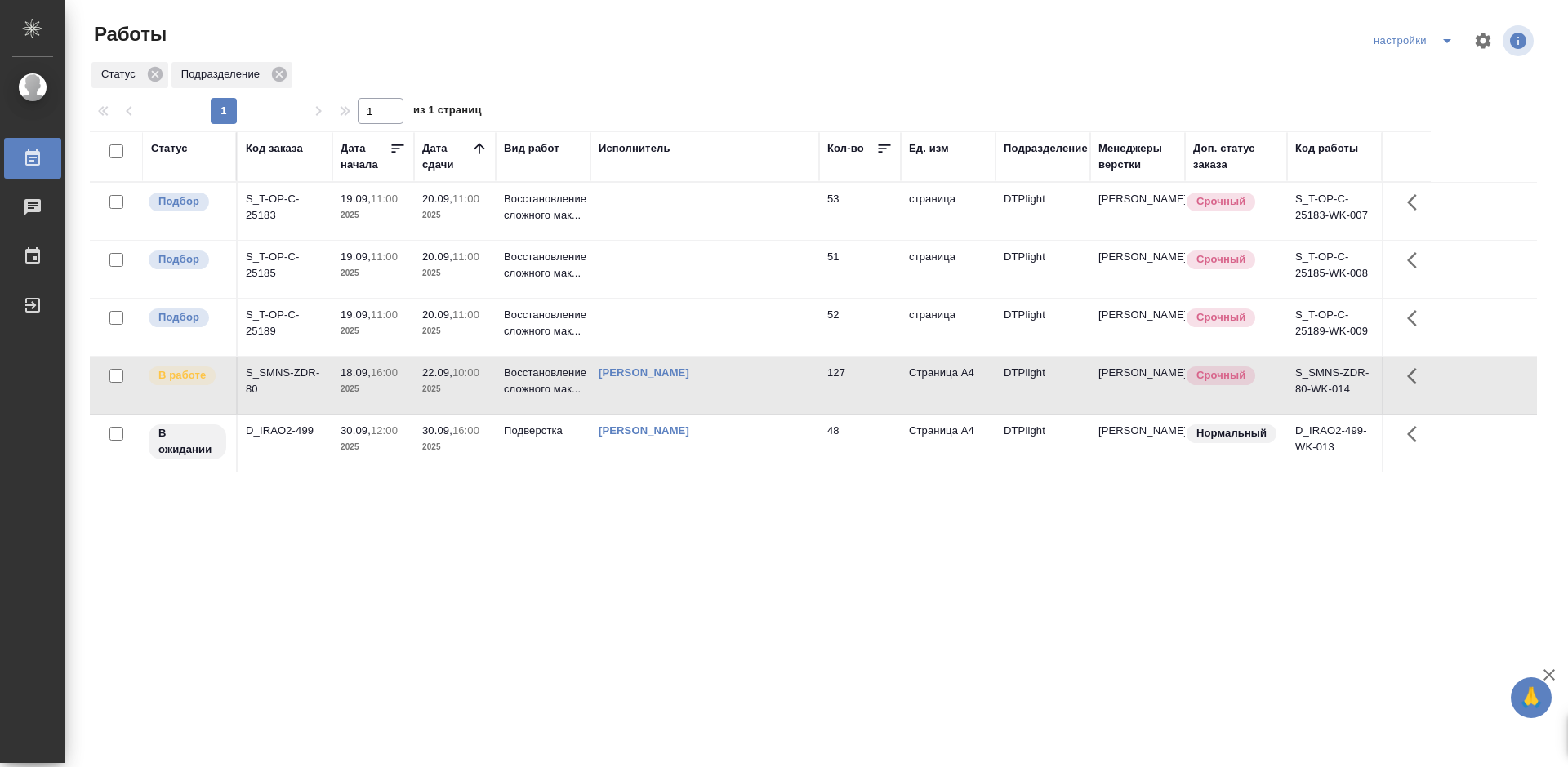
click at [281, 375] on div "S_SMNS-ZDR-80" at bounding box center [285, 381] width 78 height 33
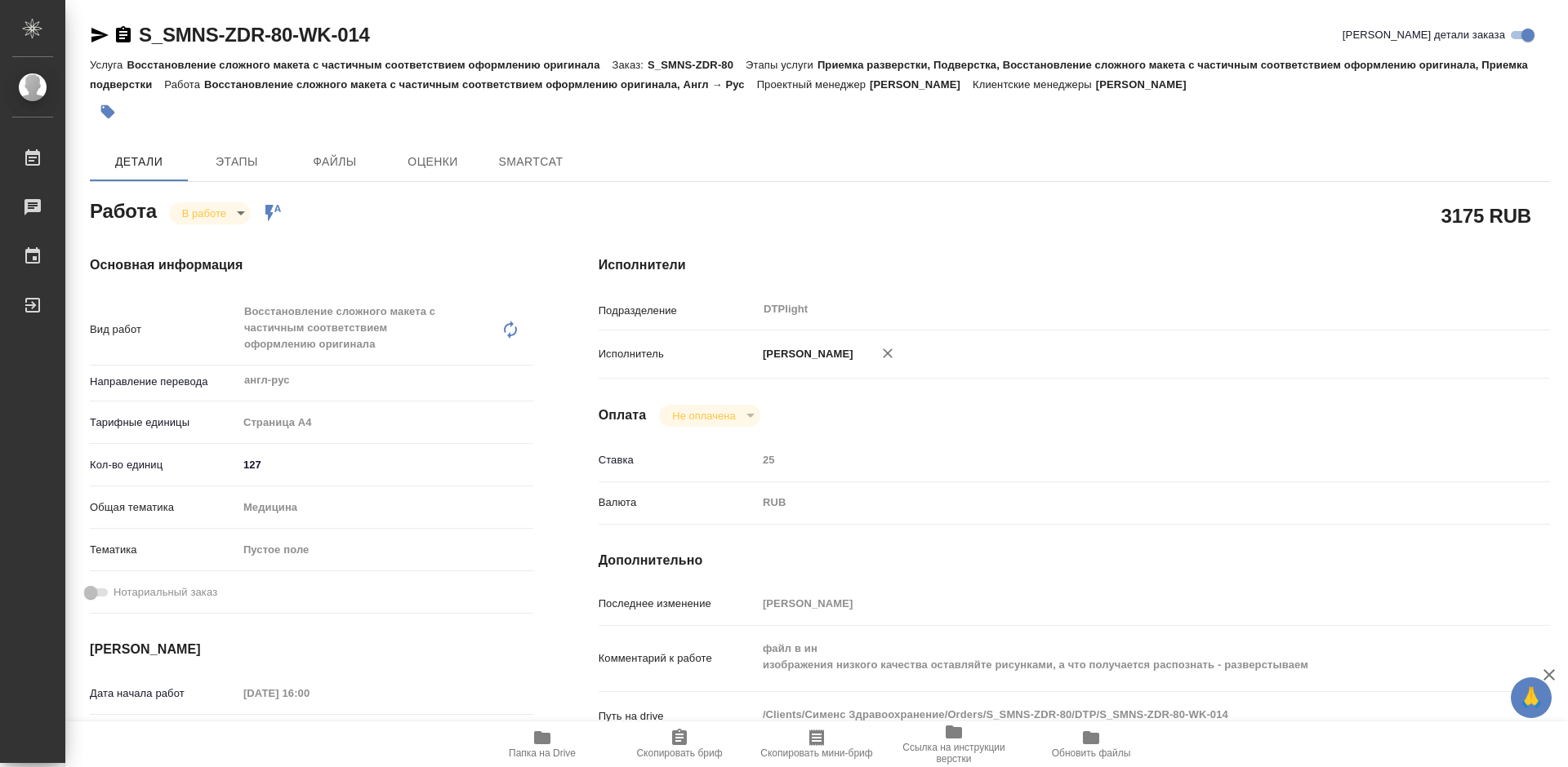
type textarea "x"
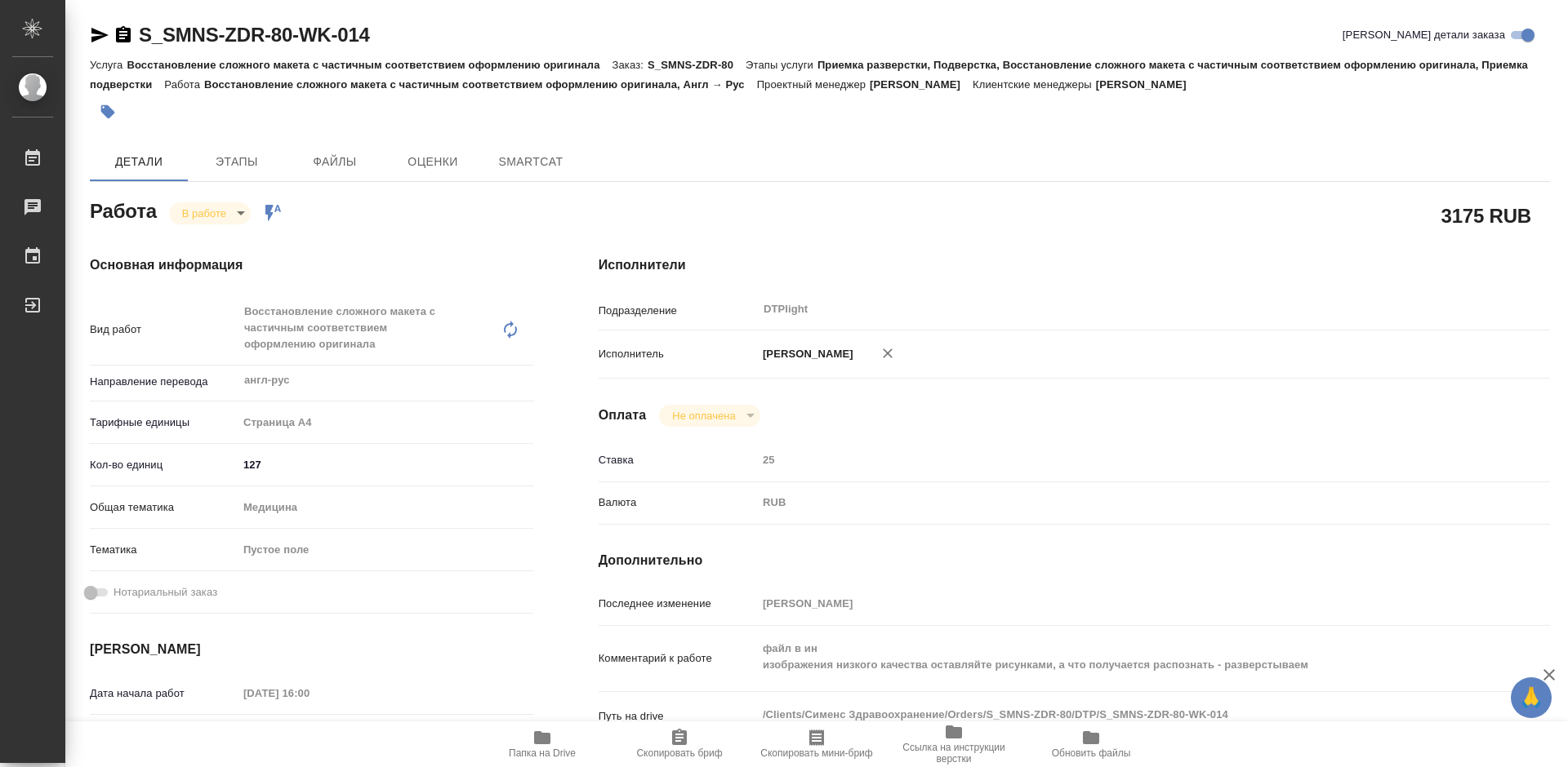
type textarea "x"
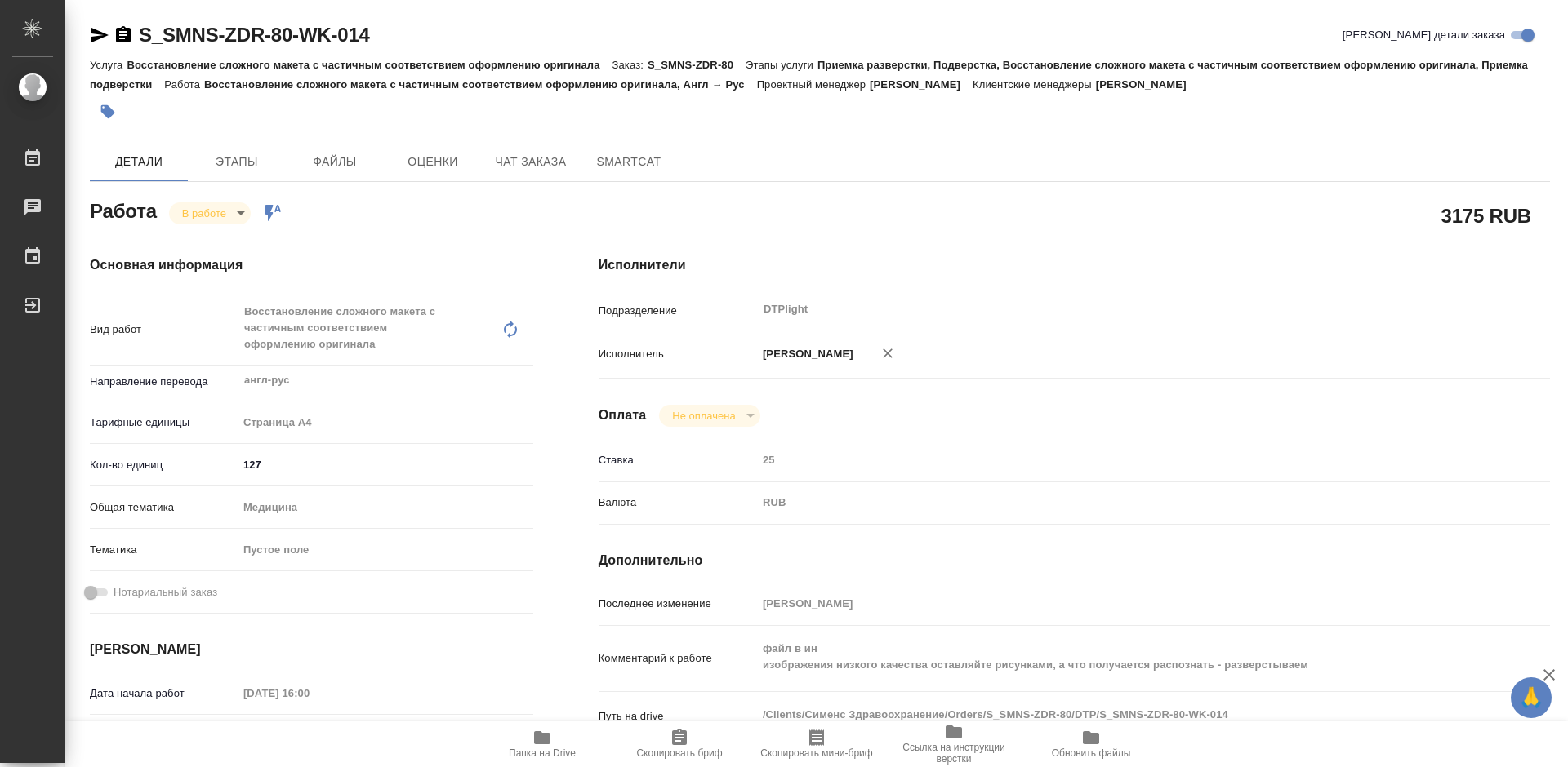
type textarea "x"
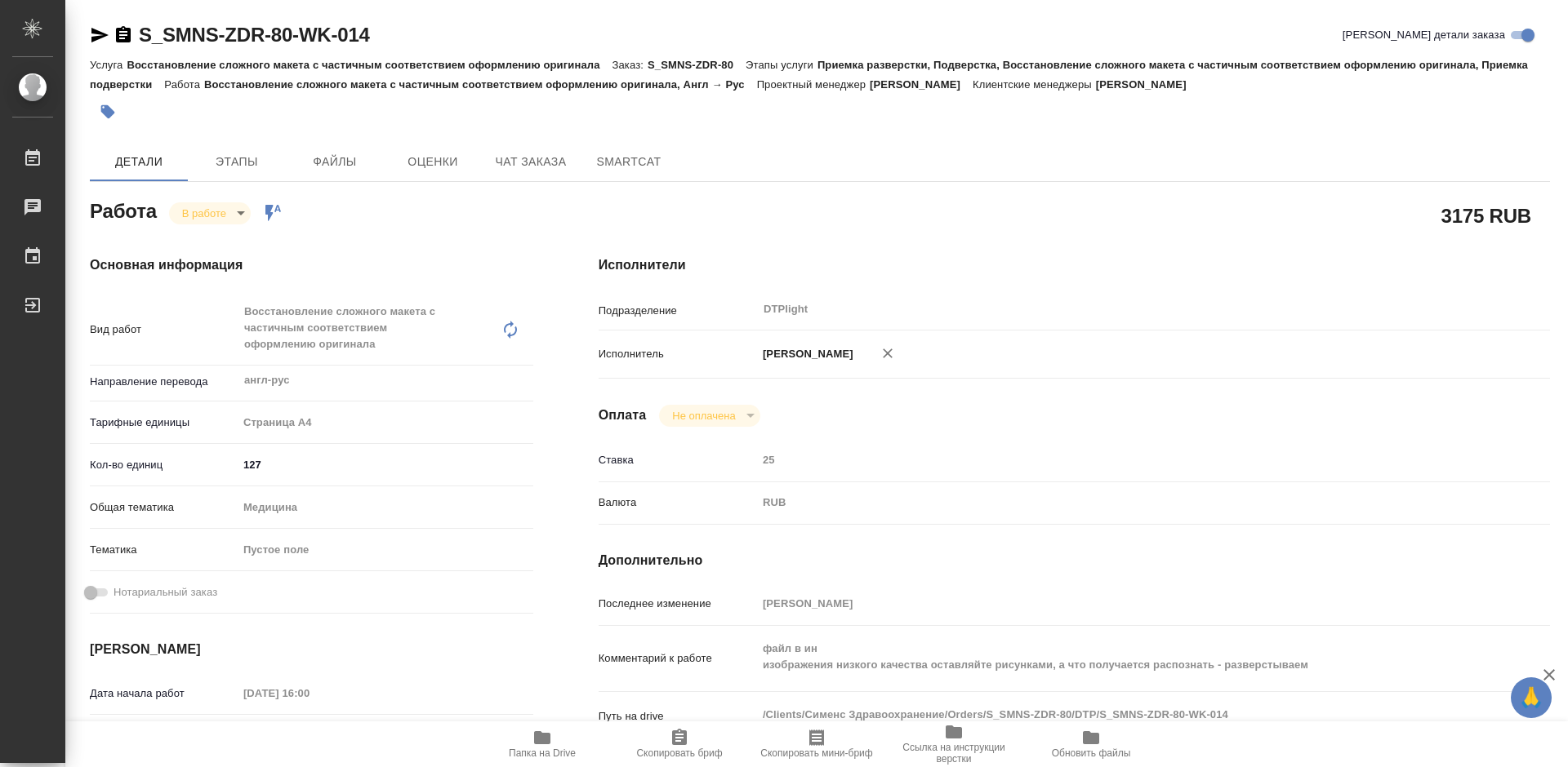
scroll to position [82, 0]
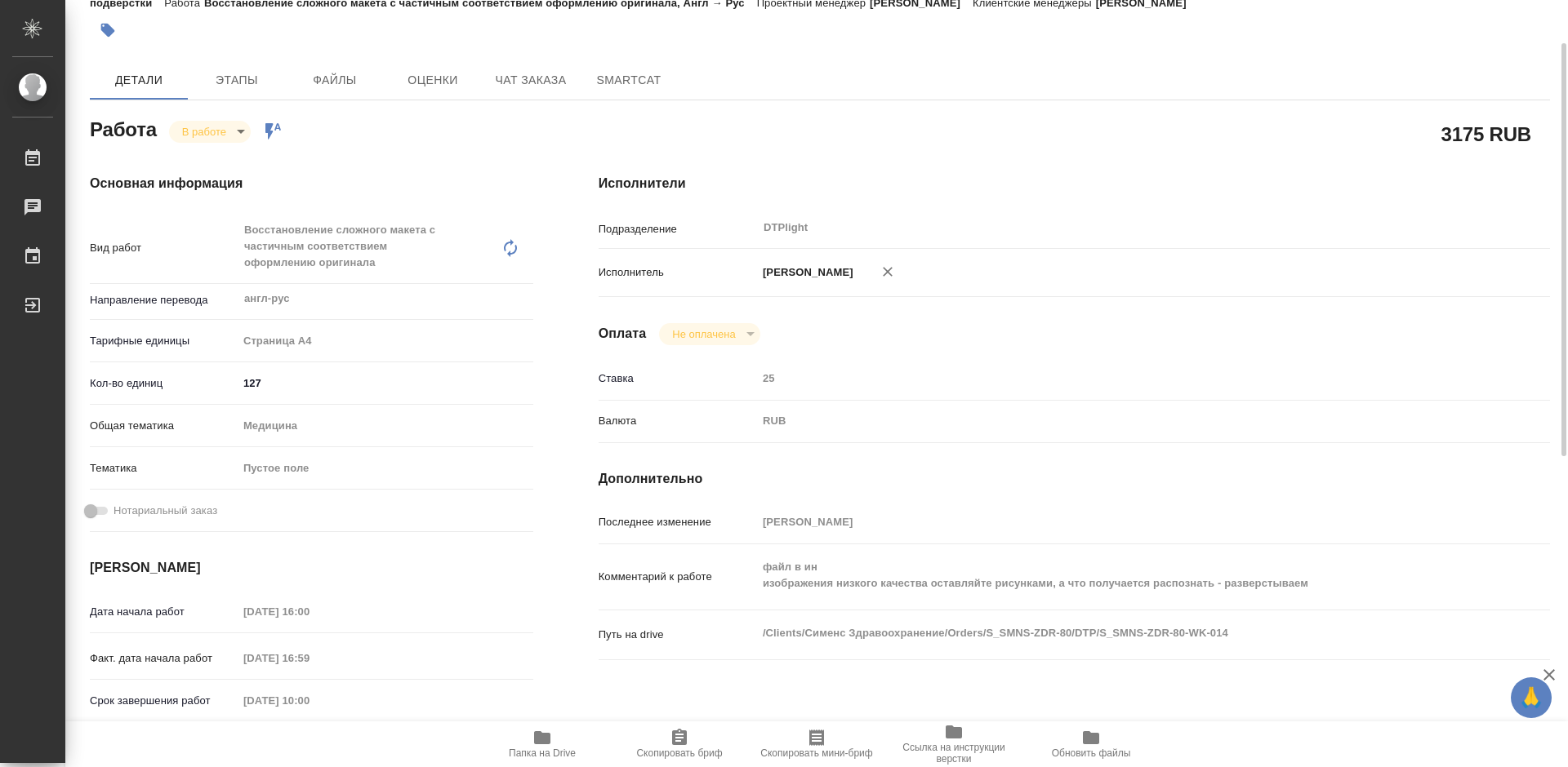
type textarea "x"
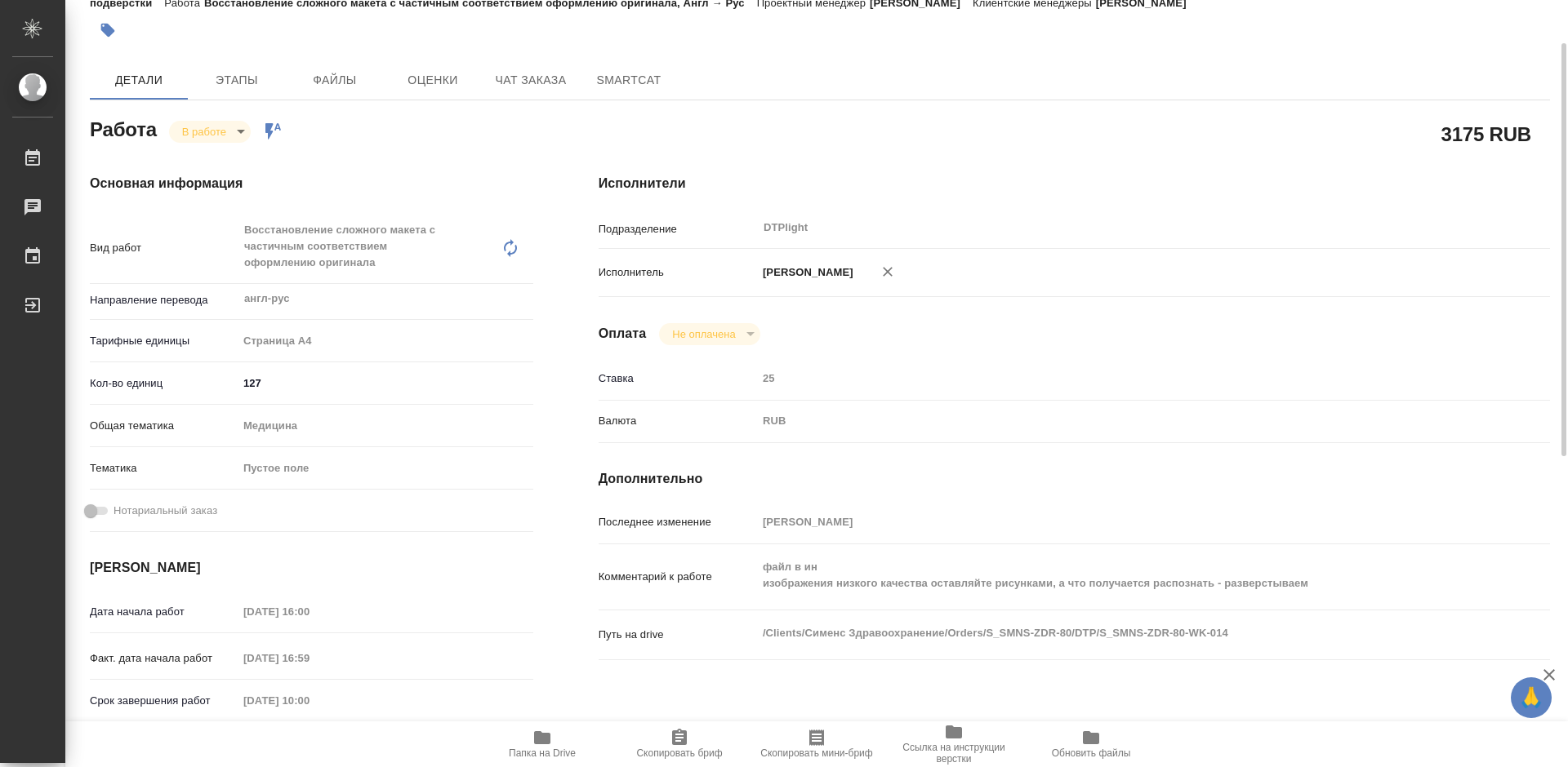
click at [539, 749] on span "Папка на Drive" at bounding box center [542, 754] width 67 height 12
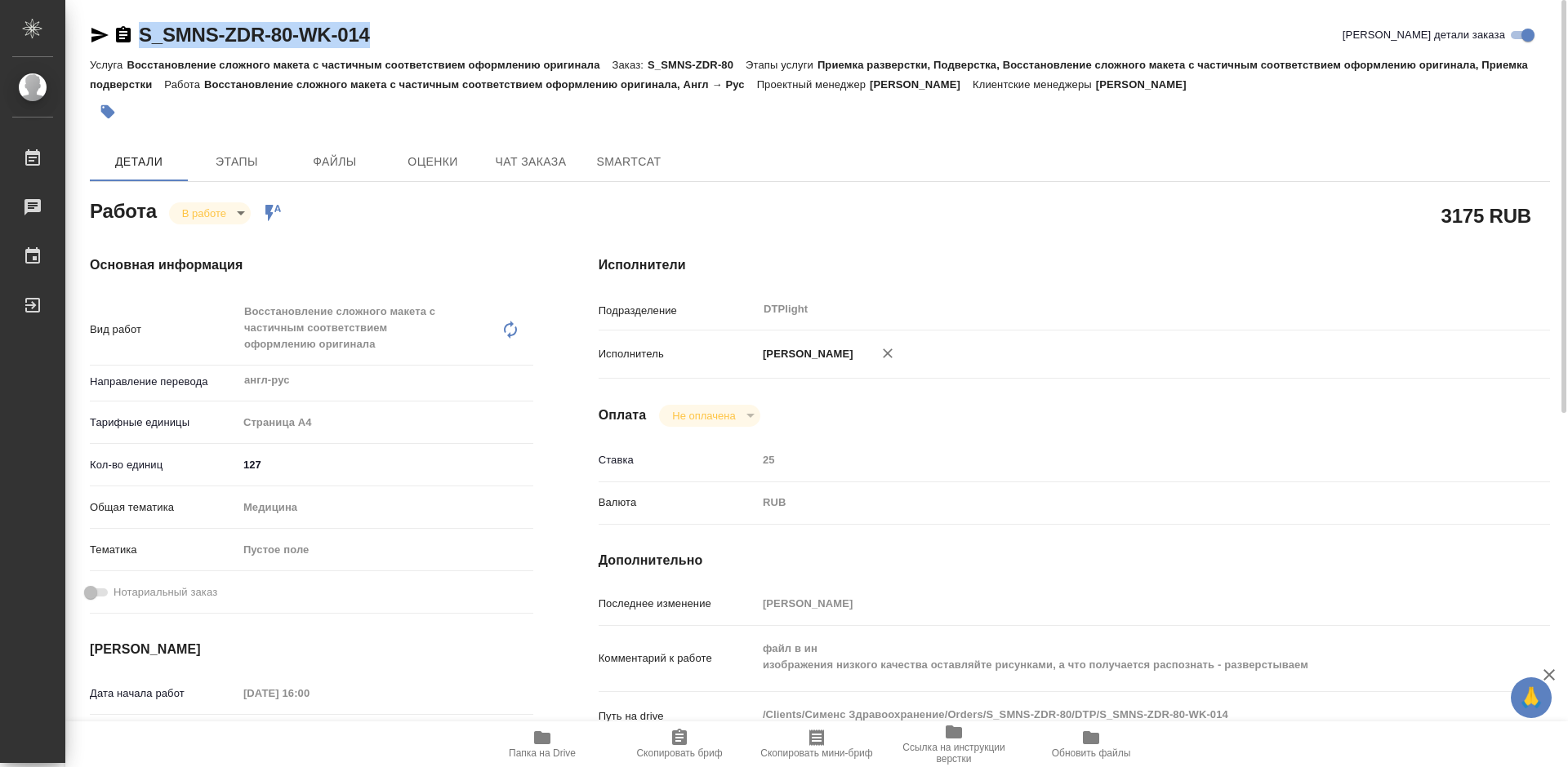
drag, startPoint x: 409, startPoint y: 39, endPoint x: 144, endPoint y: 38, distance: 265.0
click at [144, 38] on div "S_SMNS-ZDR-80-WK-014 Кратко детали заказа" at bounding box center [820, 34] width 1460 height 26
copy link "S_SMNS-ZDR-80-WK-014"
click at [959, 745] on span "Ссылка на инструкции верстки" at bounding box center [953, 753] width 118 height 23
